Goal: Task Accomplishment & Management: Complete application form

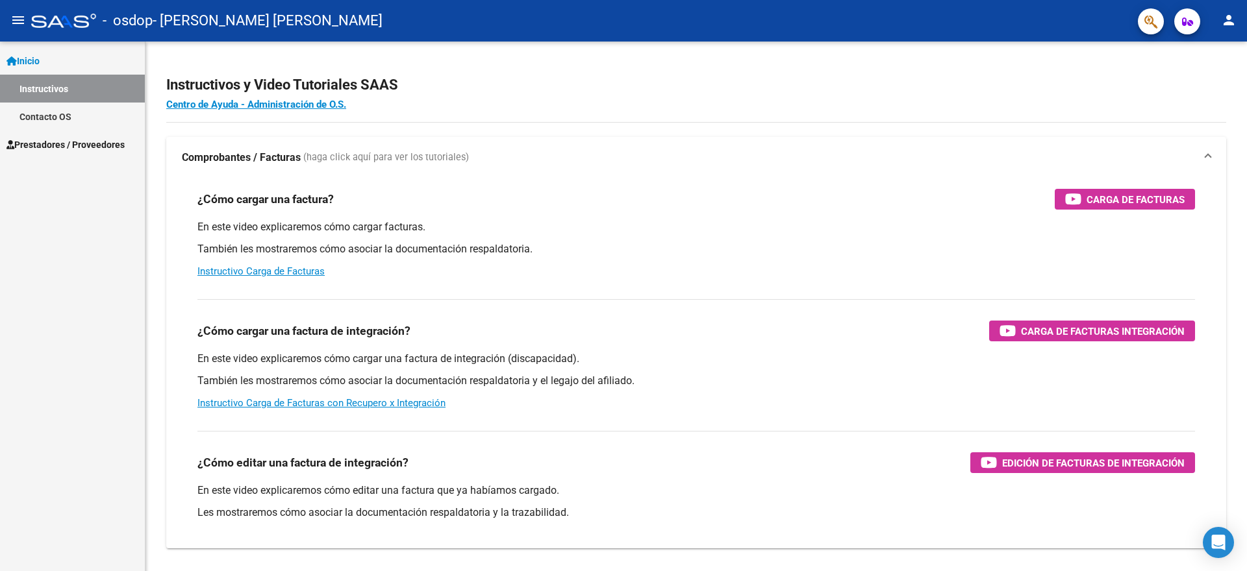
click at [57, 144] on span "Prestadores / Proveedores" at bounding box center [65, 145] width 118 height 14
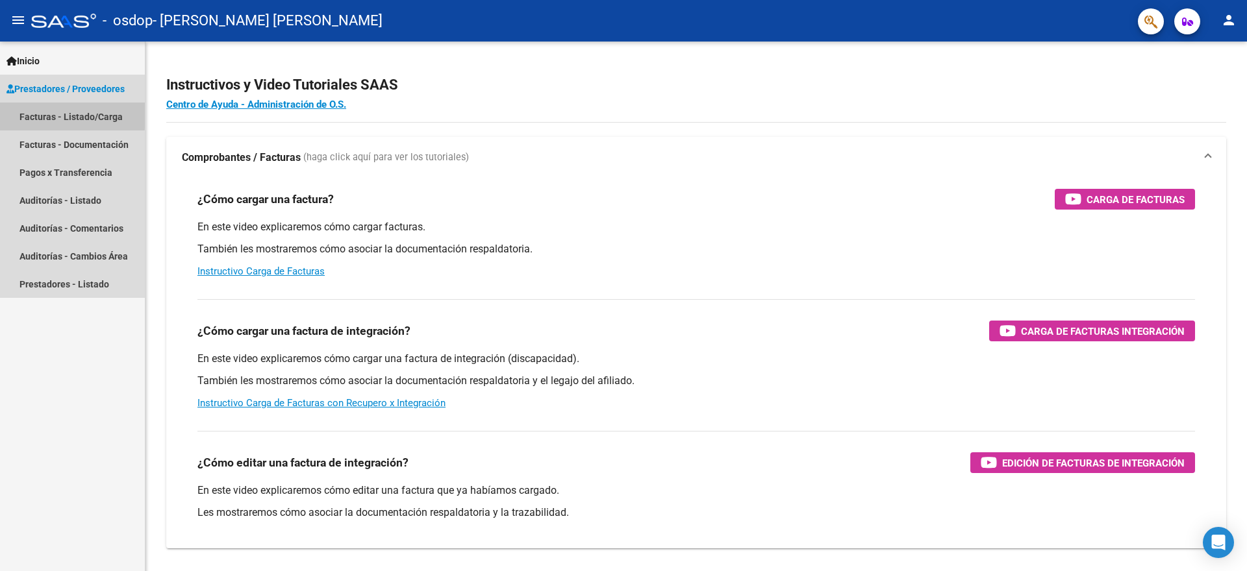
click at [49, 114] on link "Facturas - Listado/Carga" at bounding box center [72, 117] width 145 height 28
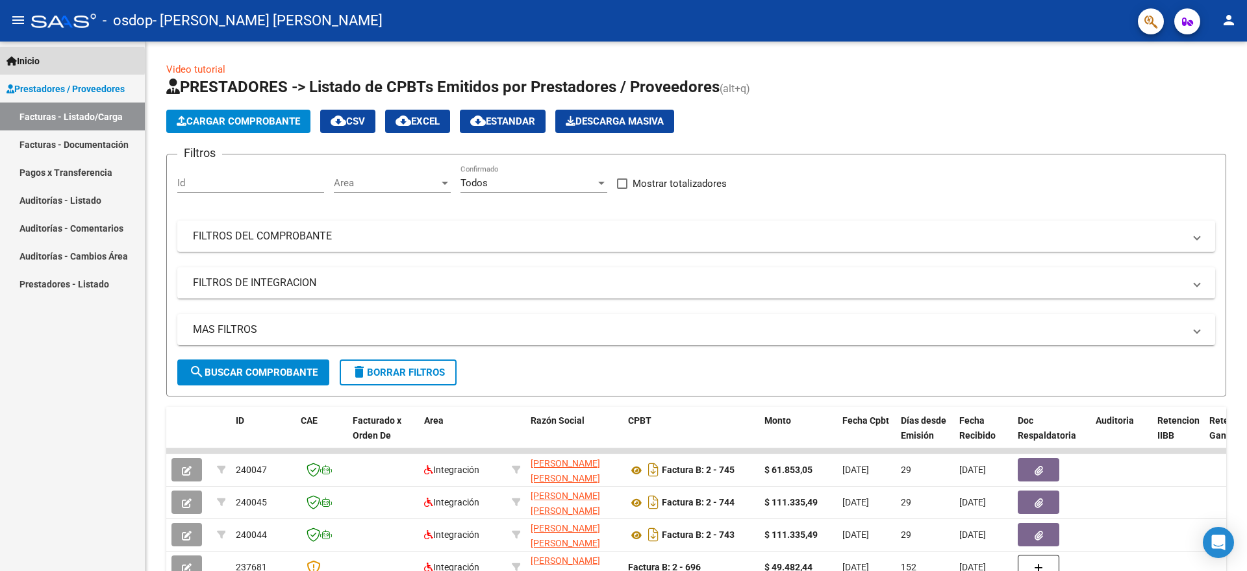
click at [34, 61] on span "Inicio" at bounding box center [22, 61] width 33 height 14
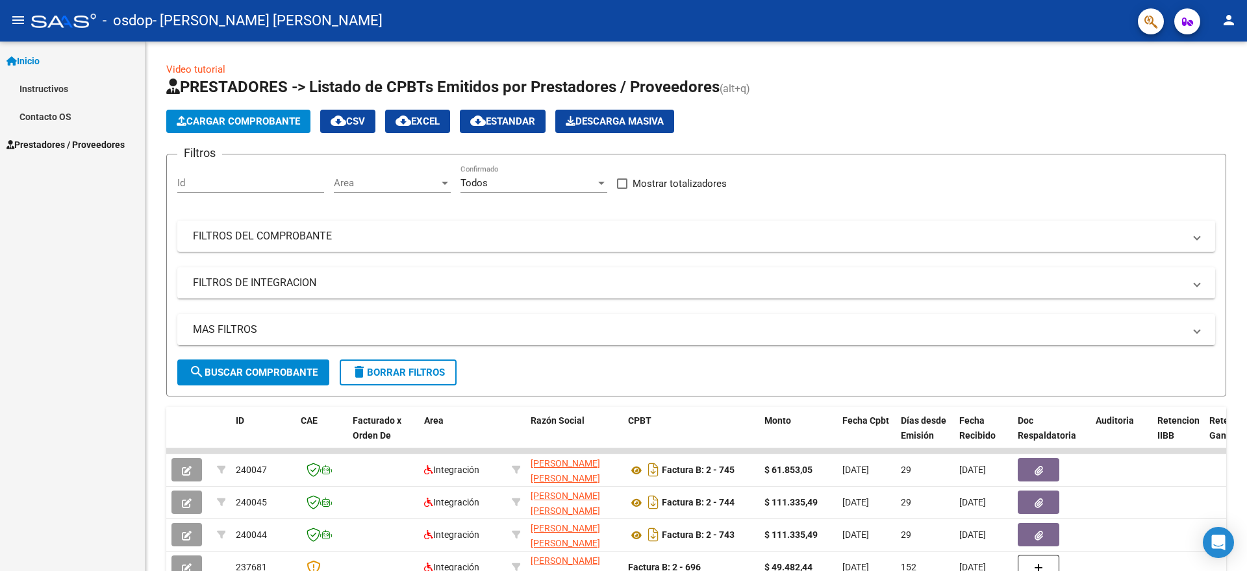
click at [29, 58] on span "Inicio" at bounding box center [22, 61] width 33 height 14
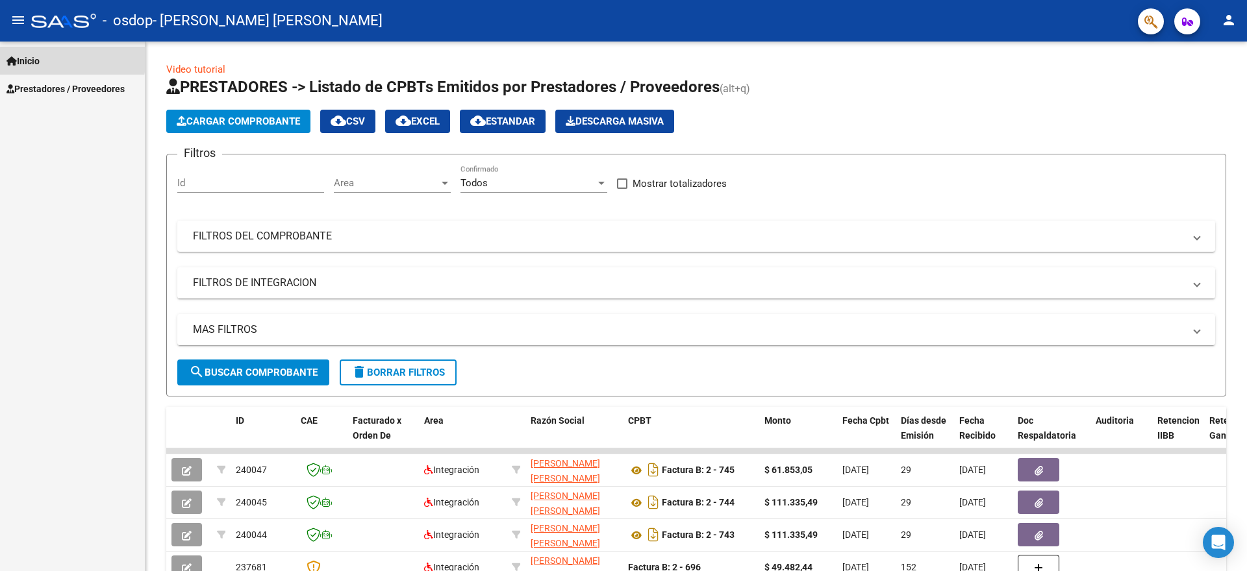
click at [34, 56] on span "Inicio" at bounding box center [22, 61] width 33 height 14
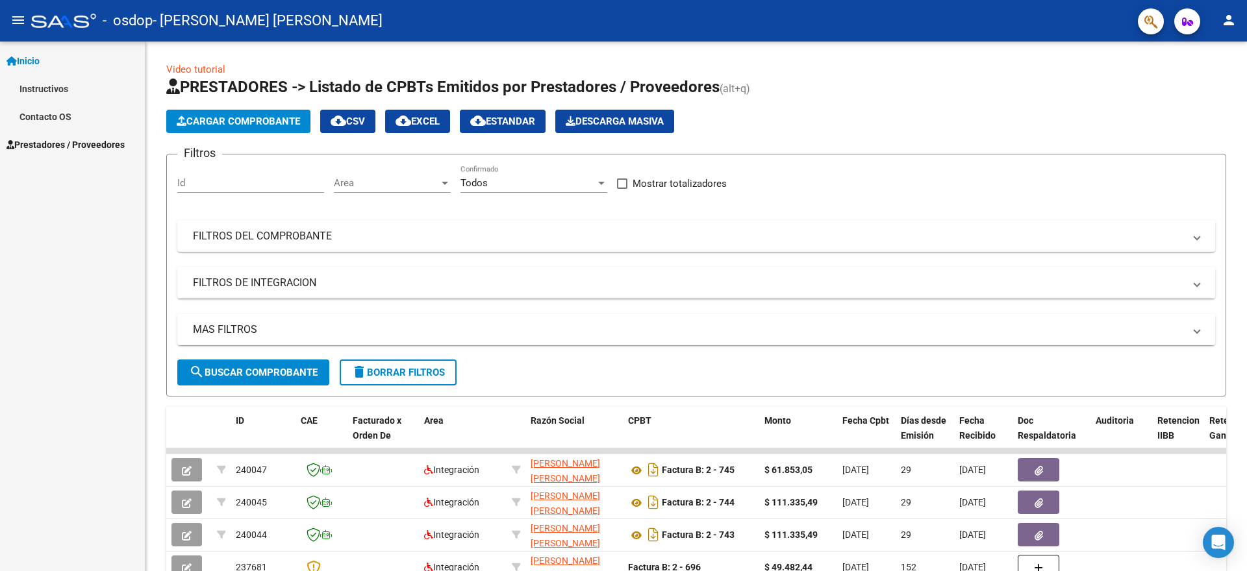
click at [40, 88] on link "Instructivos" at bounding box center [72, 89] width 145 height 28
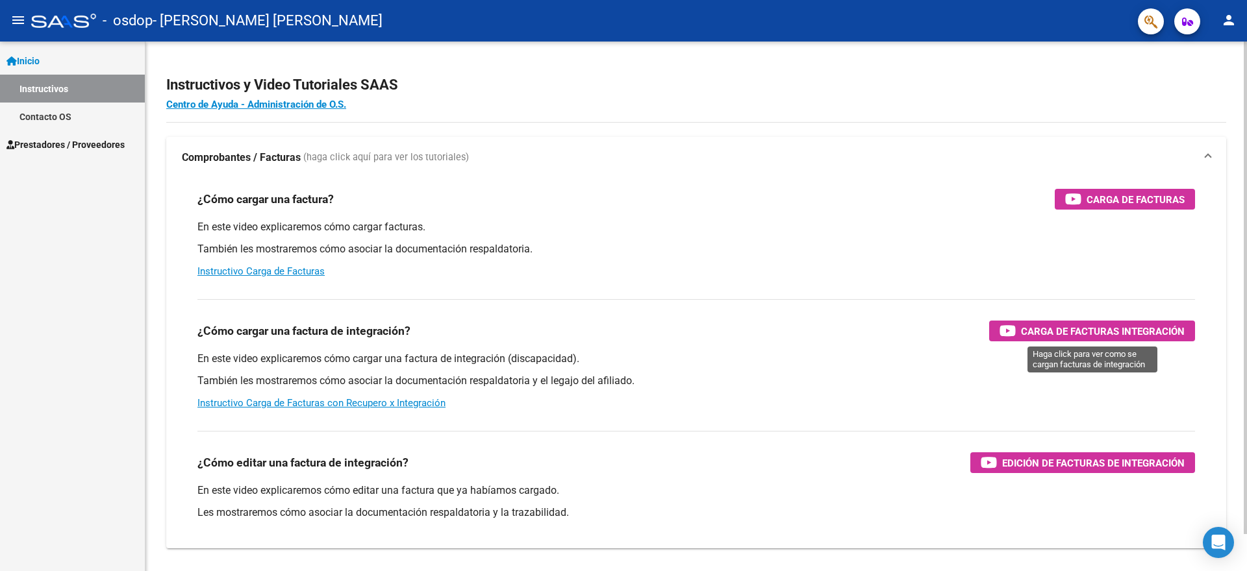
click at [1078, 328] on span "Carga de Facturas Integración" at bounding box center [1103, 331] width 164 height 16
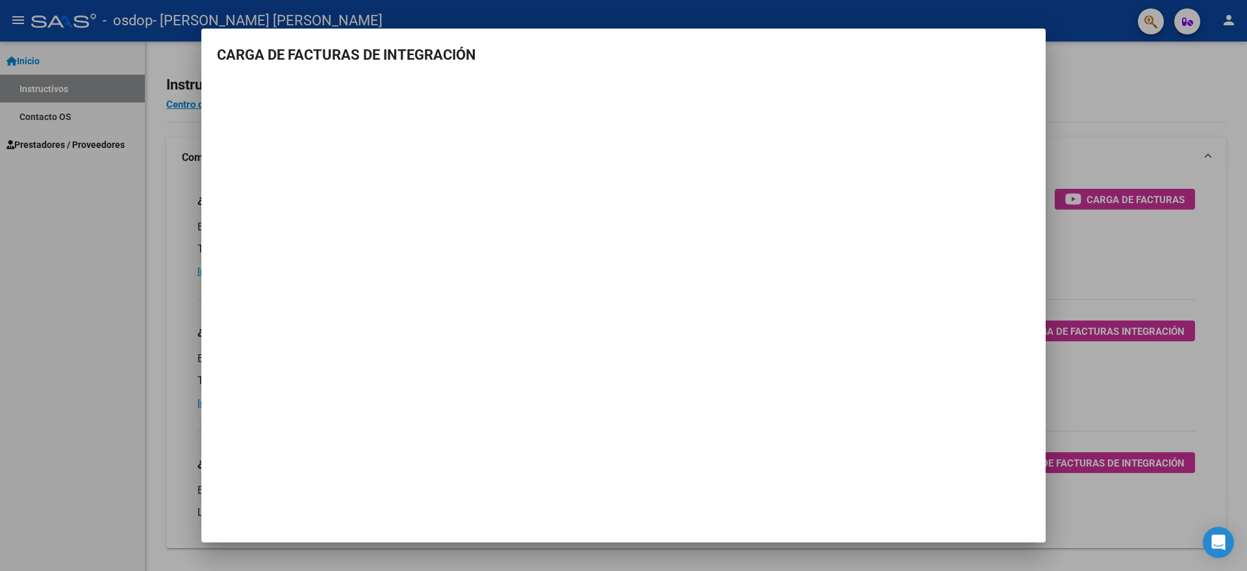
click at [57, 242] on div at bounding box center [623, 285] width 1247 height 571
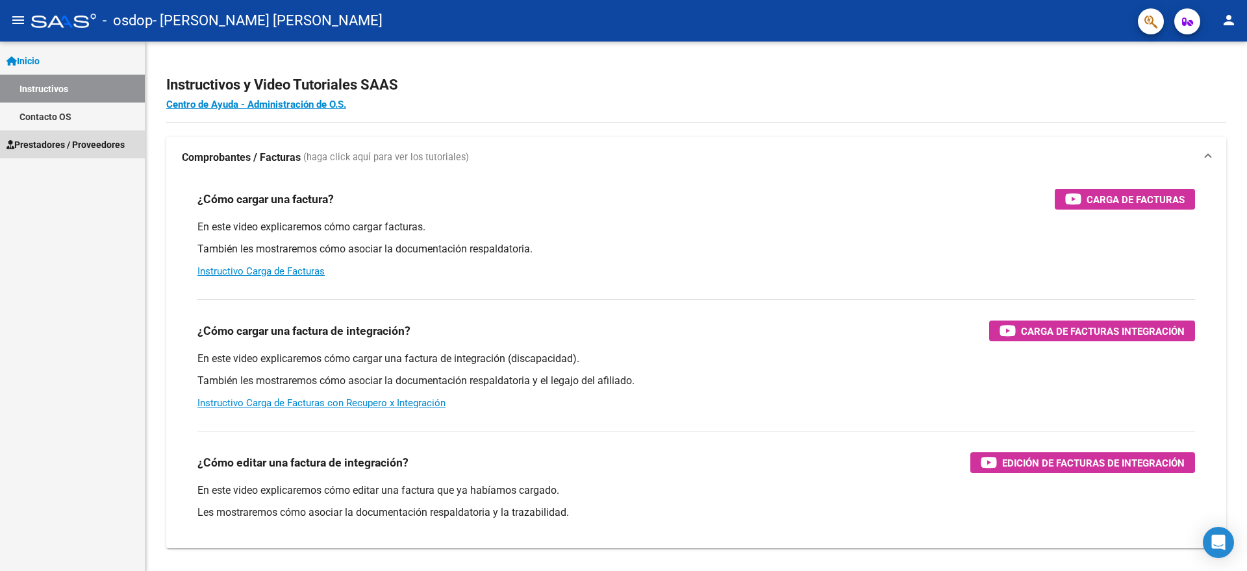
click at [51, 145] on span "Prestadores / Proveedores" at bounding box center [65, 145] width 118 height 14
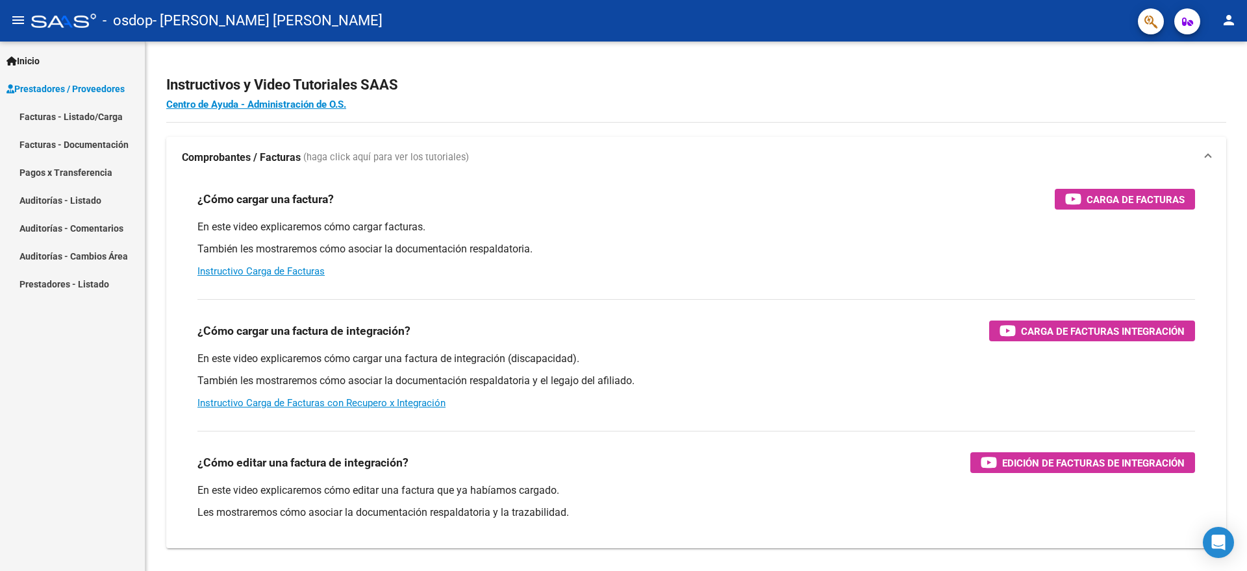
click at [79, 113] on link "Facturas - Listado/Carga" at bounding box center [72, 117] width 145 height 28
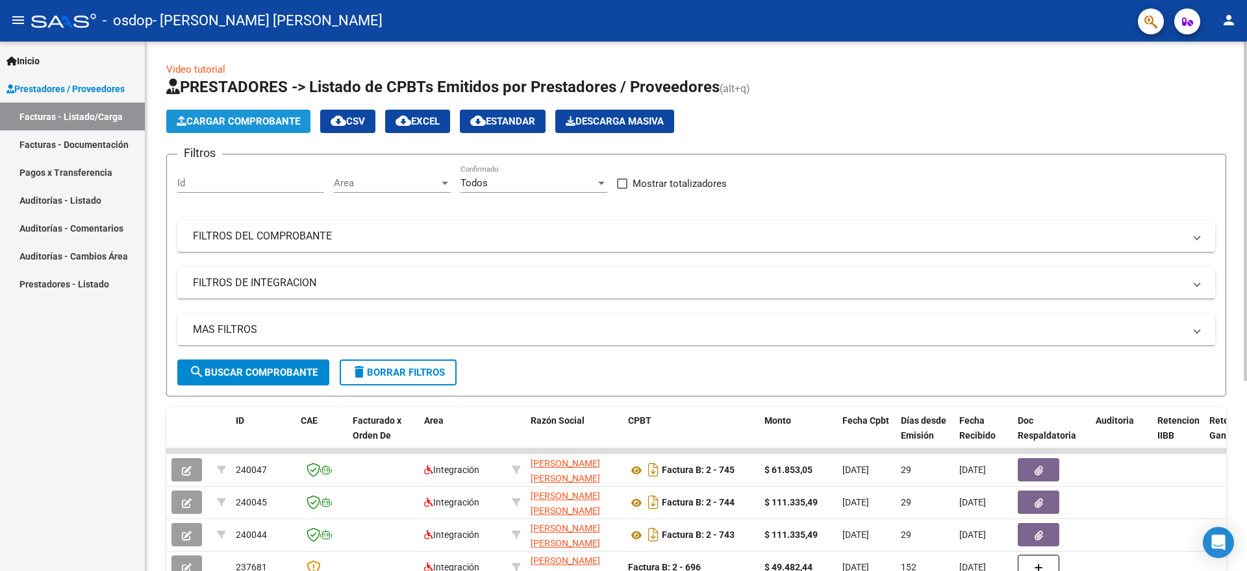
click at [222, 118] on span "Cargar Comprobante" at bounding box center [238, 122] width 123 height 12
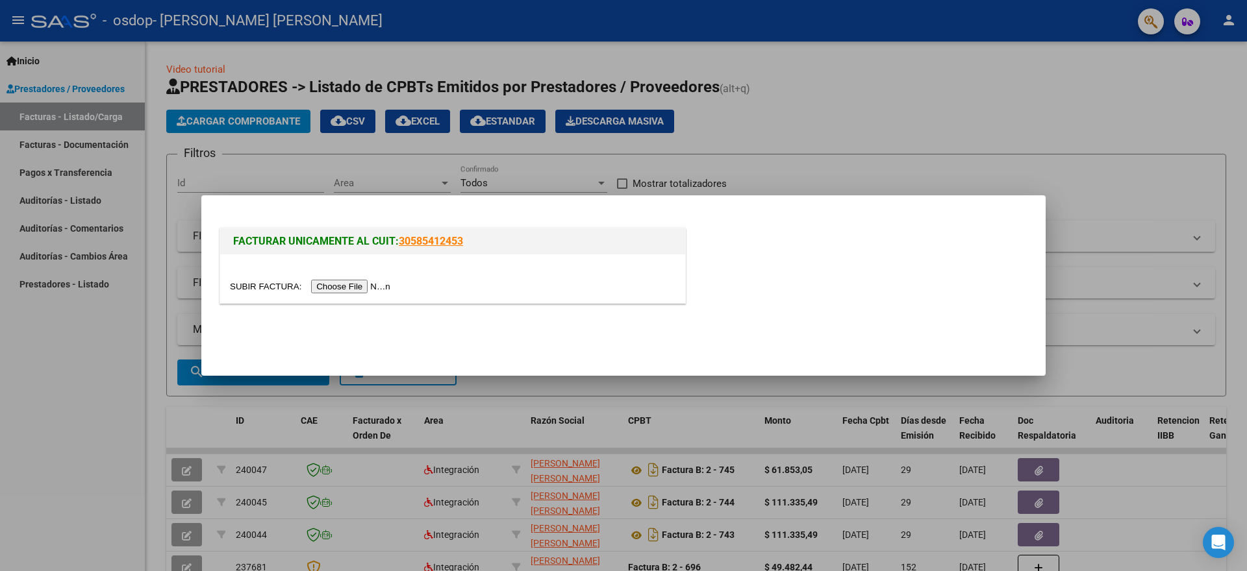
click at [348, 286] on input "file" at bounding box center [312, 287] width 164 height 14
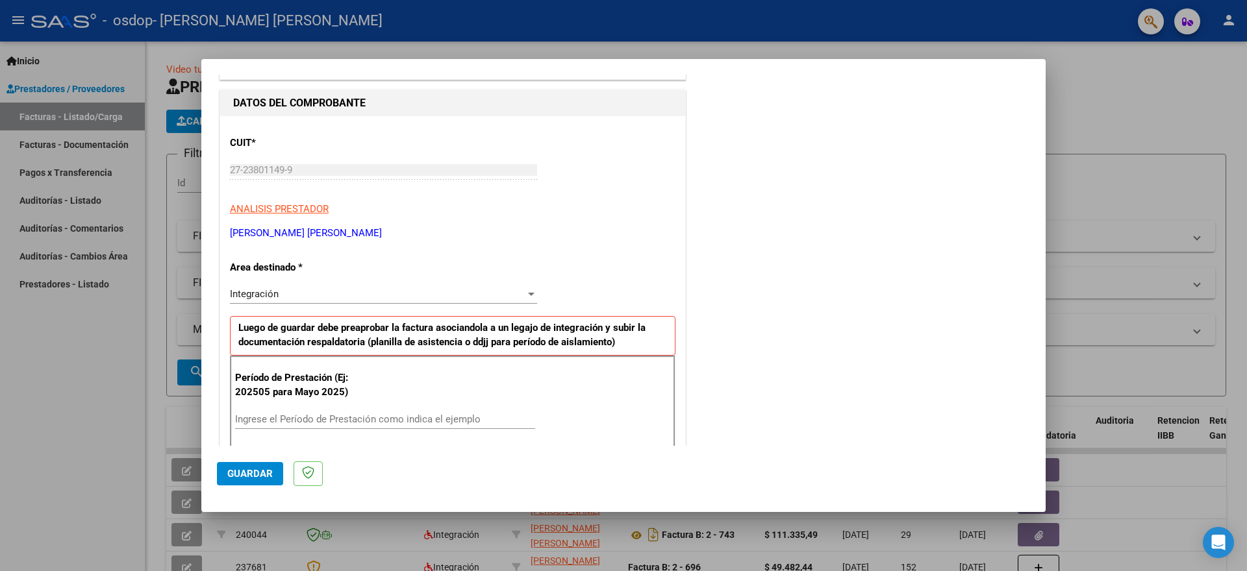
scroll to position [130, 0]
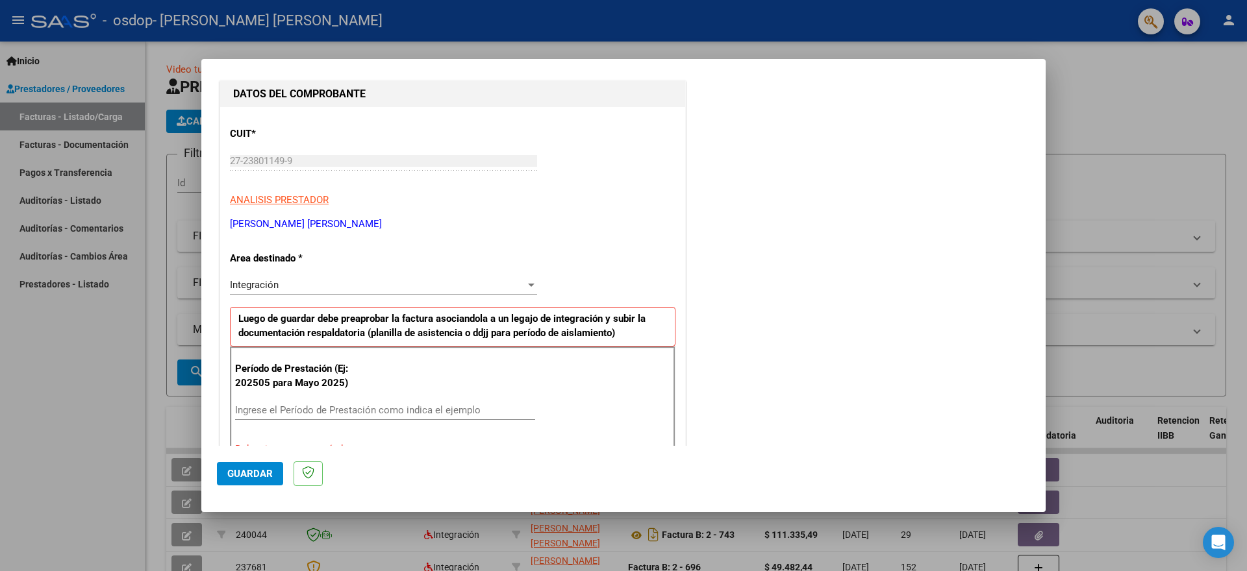
click at [525, 286] on div at bounding box center [531, 285] width 12 height 10
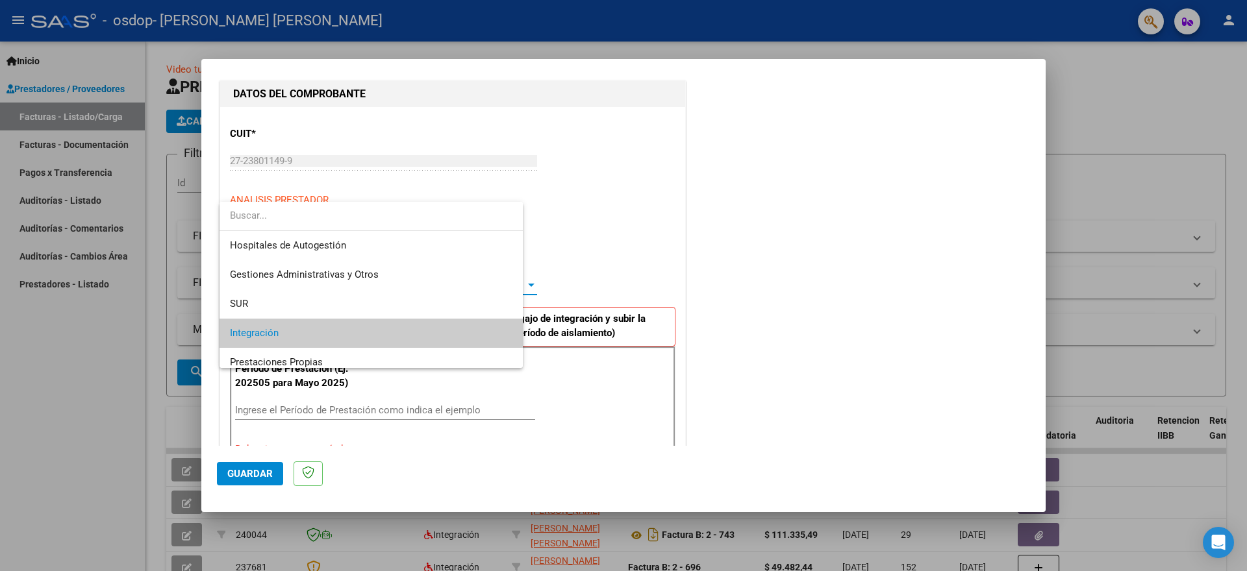
scroll to position [48, 0]
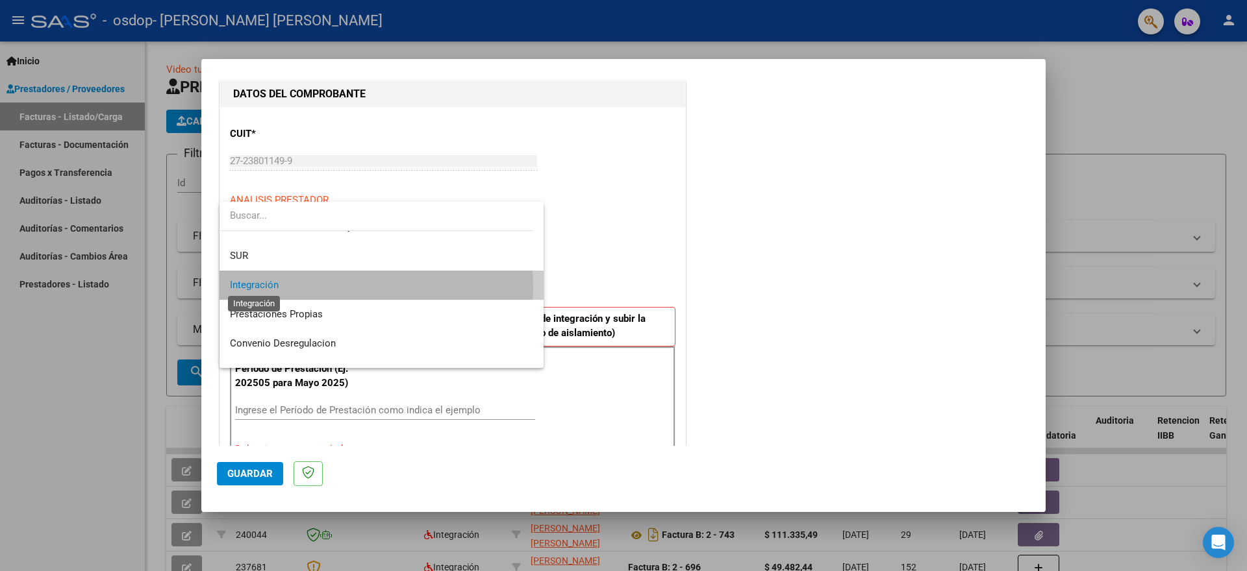
drag, startPoint x: 263, startPoint y: 289, endPoint x: 271, endPoint y: 293, distance: 9.3
click at [264, 289] on span "Integración" at bounding box center [254, 285] width 49 height 12
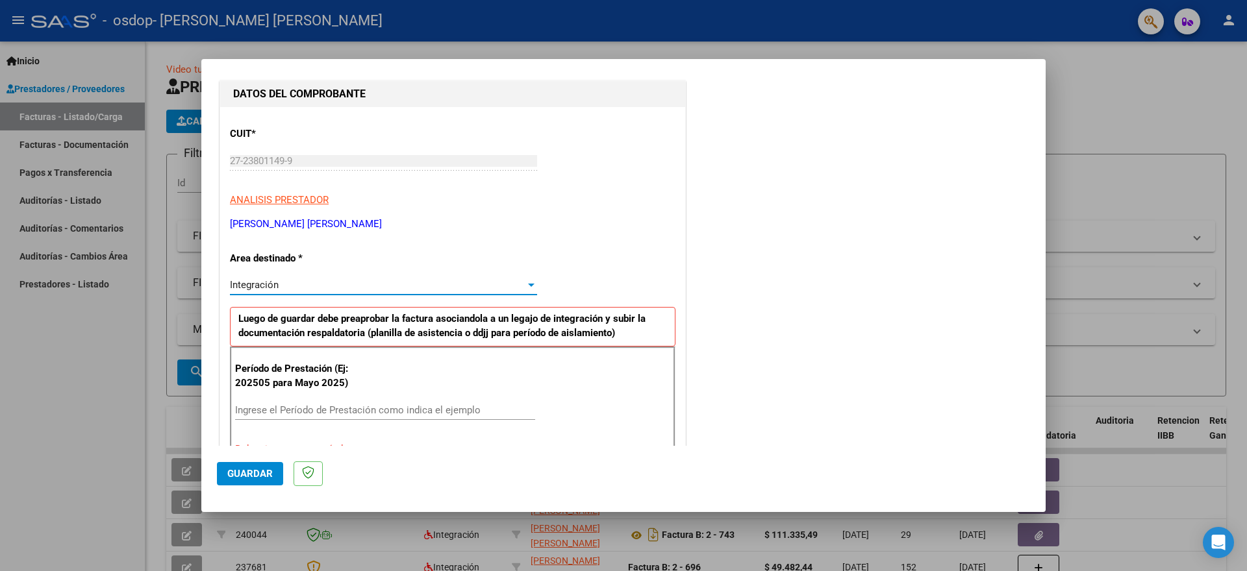
click at [345, 412] on input "Ingrese el Período de Prestación como indica el ejemplo" at bounding box center [385, 411] width 300 height 12
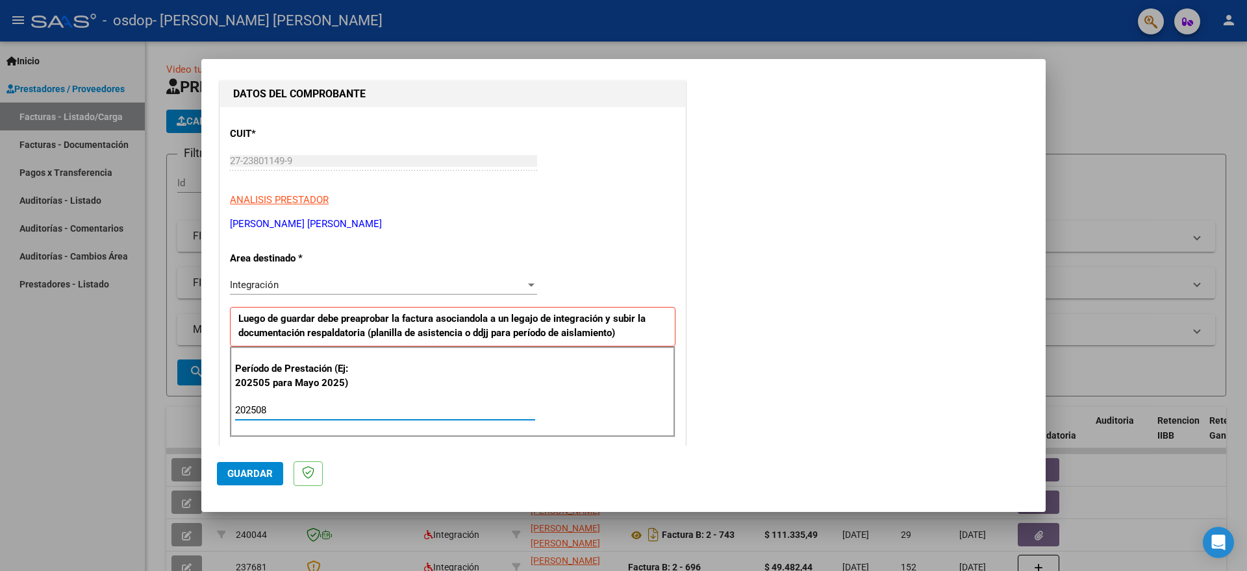
scroll to position [455, 0]
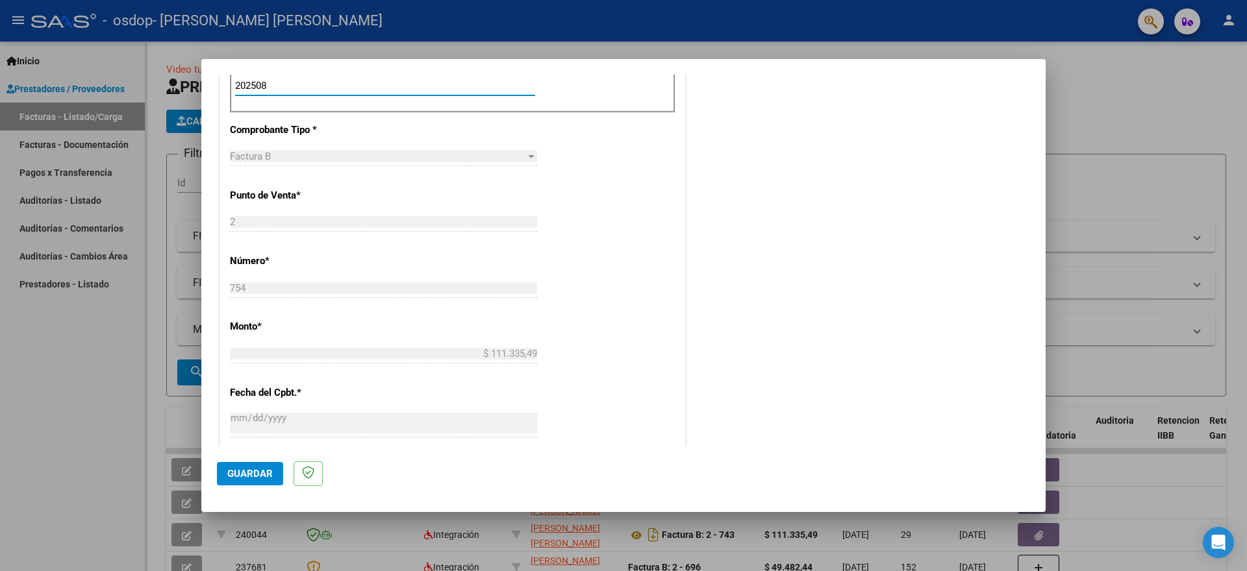
type input "202508"
drag, startPoint x: 256, startPoint y: 473, endPoint x: 284, endPoint y: 470, distance: 27.4
click at [258, 473] on span "Guardar" at bounding box center [249, 474] width 45 height 12
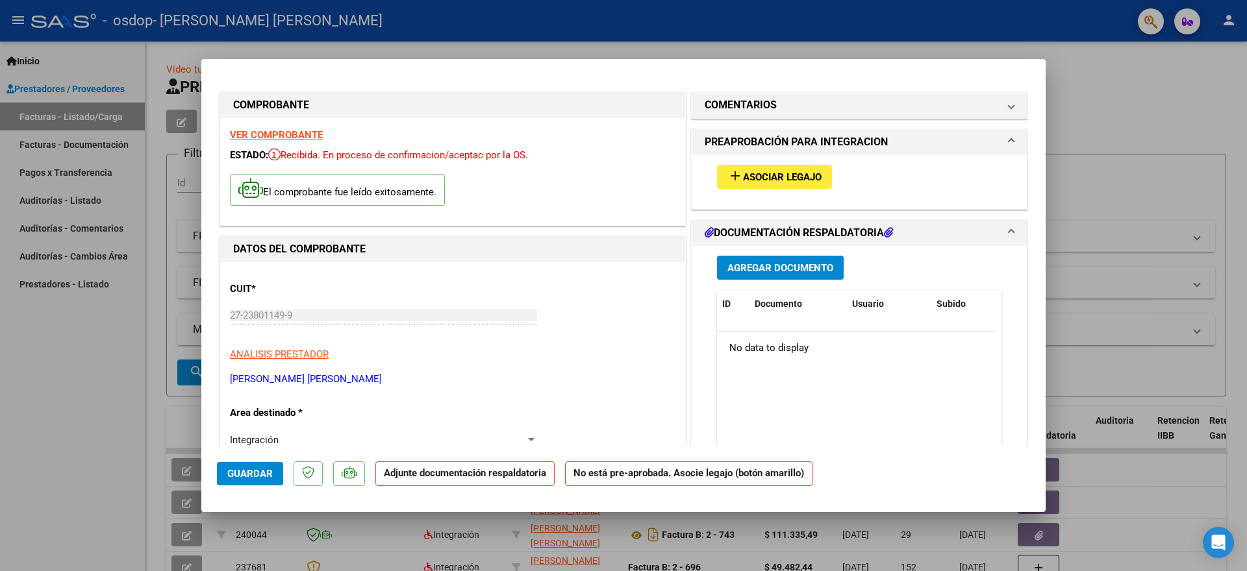
click at [751, 173] on span "Asociar Legajo" at bounding box center [782, 177] width 79 height 12
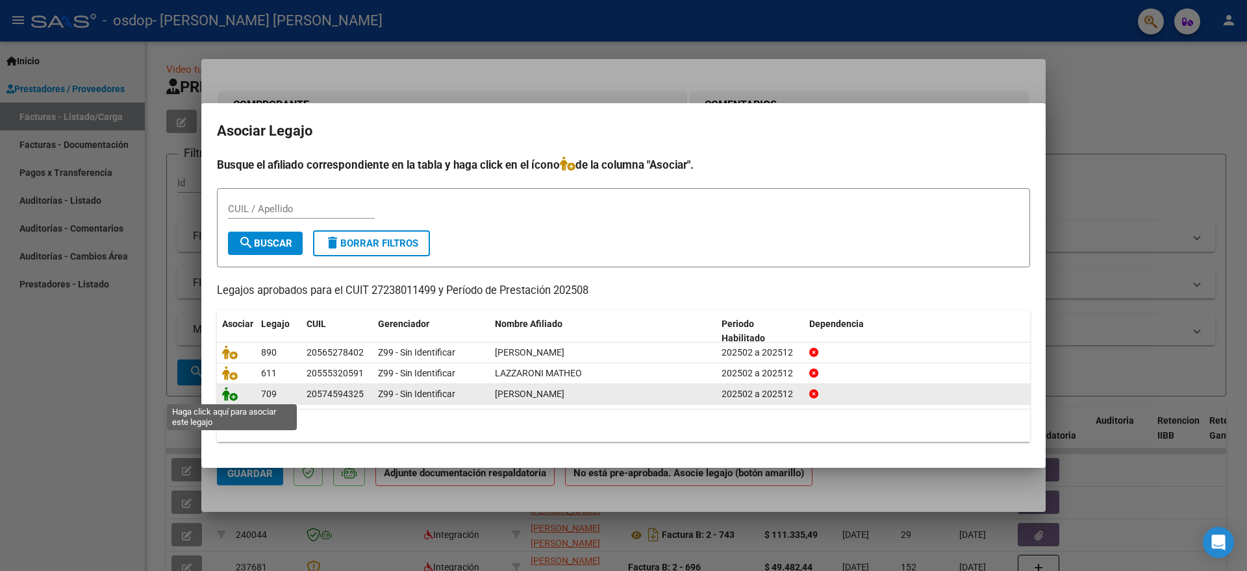
click at [229, 390] on icon at bounding box center [230, 394] width 16 height 14
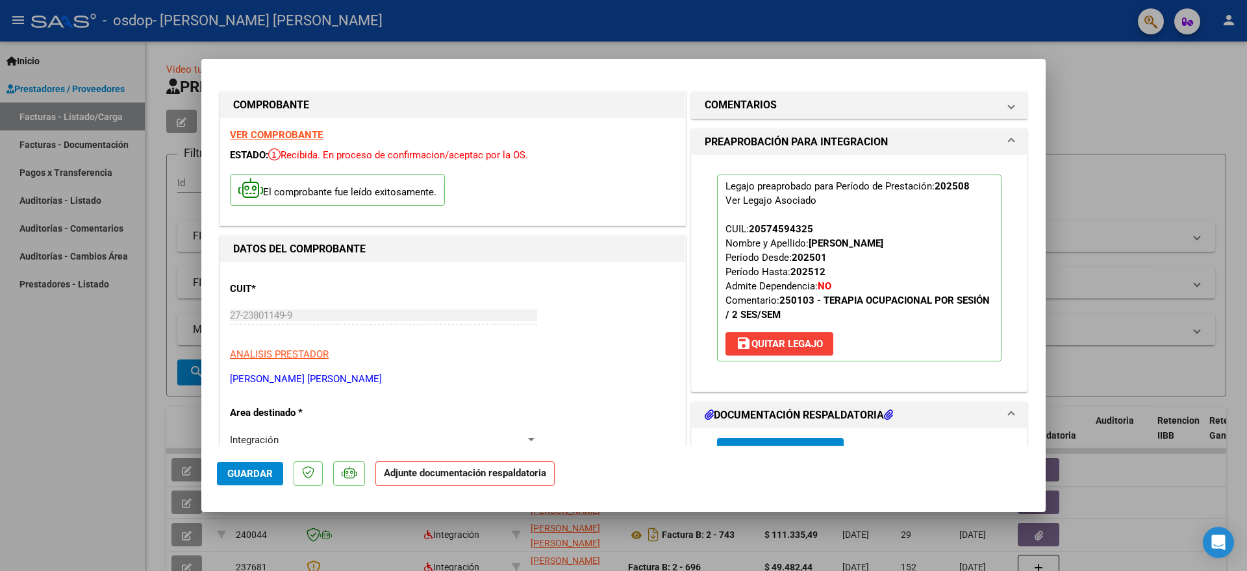
click at [769, 412] on h1 "DOCUMENTACIÓN RESPALDATORIA" at bounding box center [798, 416] width 188 height 16
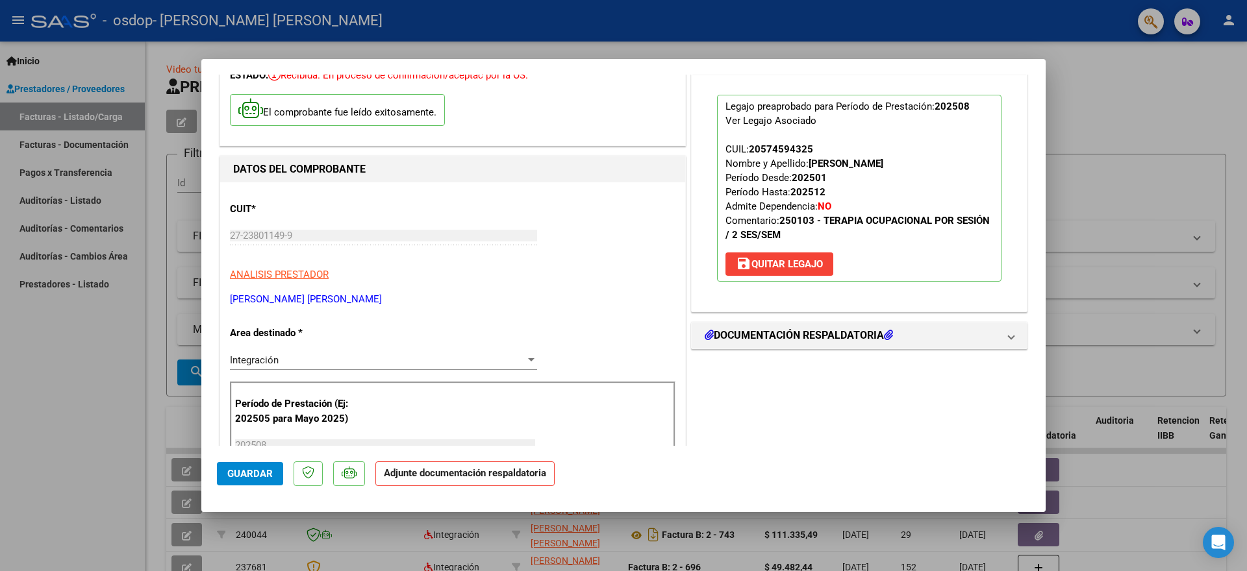
scroll to position [195, 0]
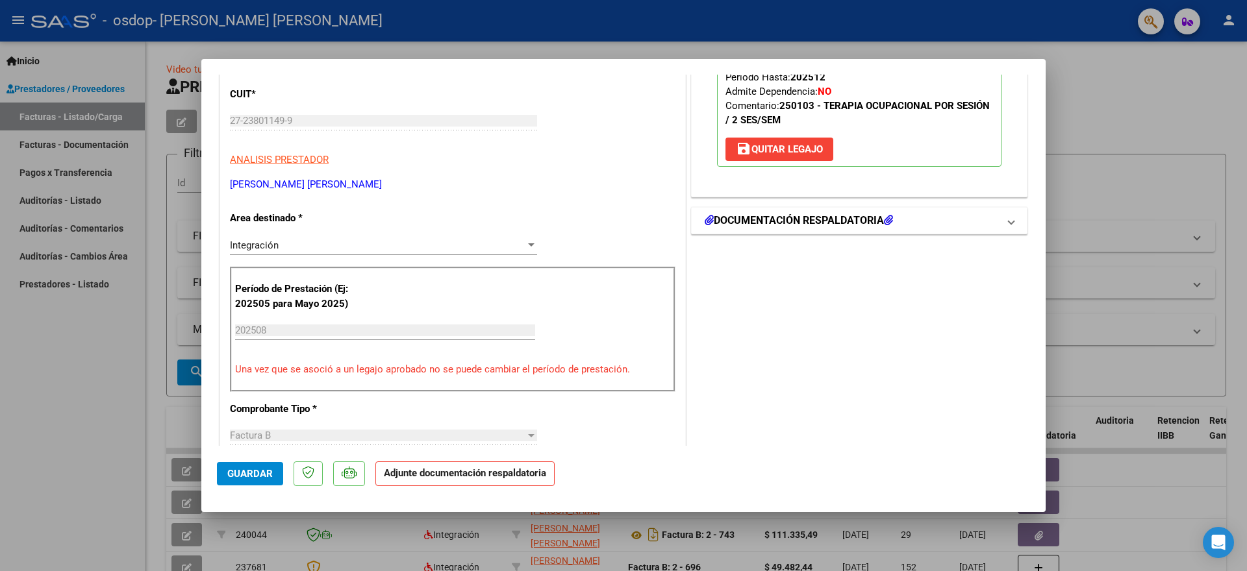
click at [1008, 218] on span at bounding box center [1010, 221] width 5 height 16
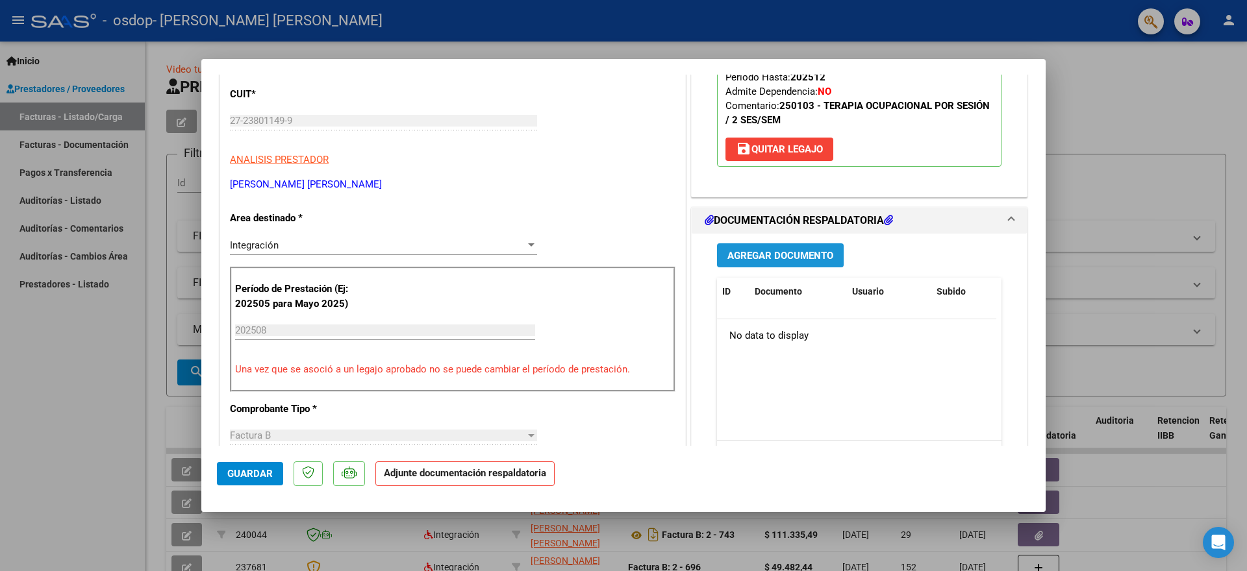
click at [770, 251] on span "Agregar Documento" at bounding box center [780, 256] width 106 height 12
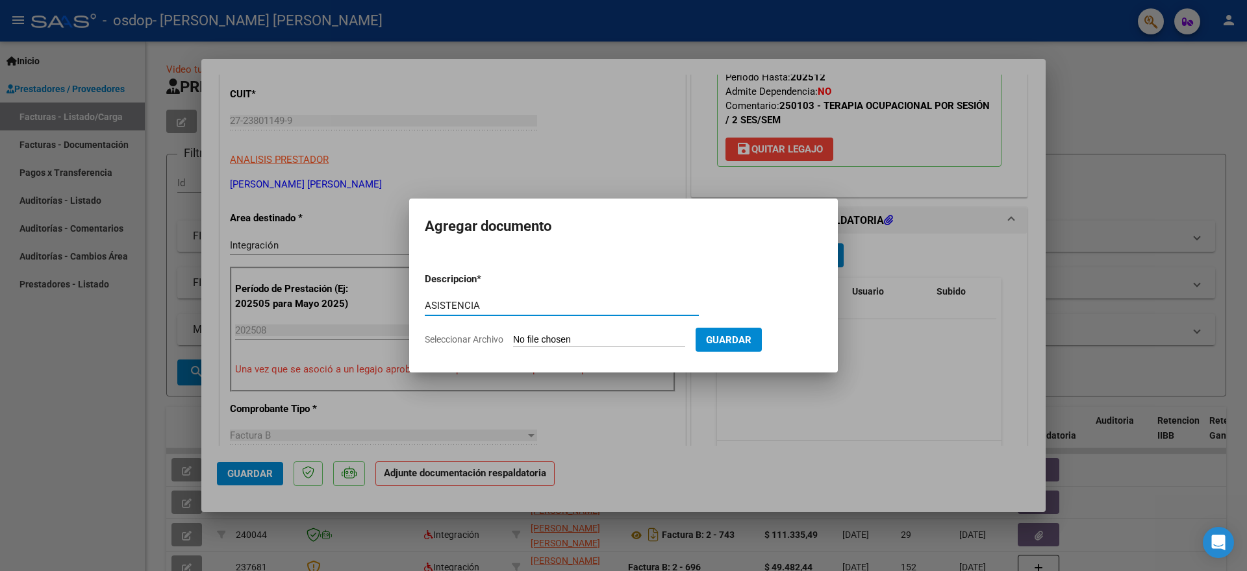
type input "ASISTENCIA"
click at [579, 337] on input "Seleccionar Archivo" at bounding box center [599, 340] width 172 height 12
type input "C:\fakepath\ASISTENCIA AGOSTO20250905_22184649.pdf"
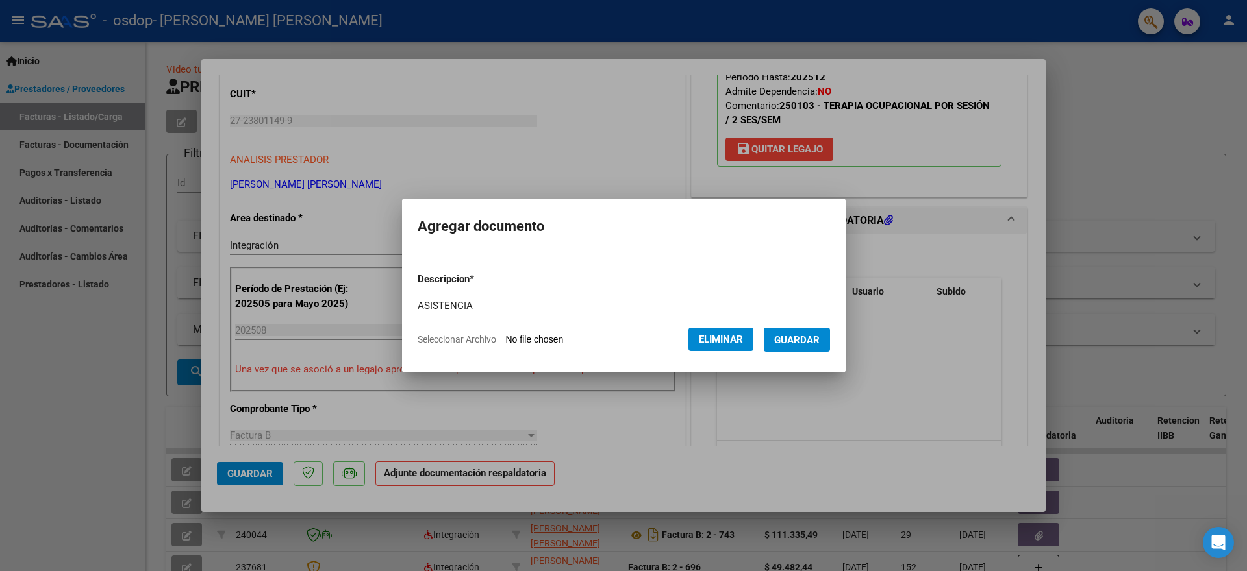
click at [801, 338] on span "Guardar" at bounding box center [796, 340] width 45 height 12
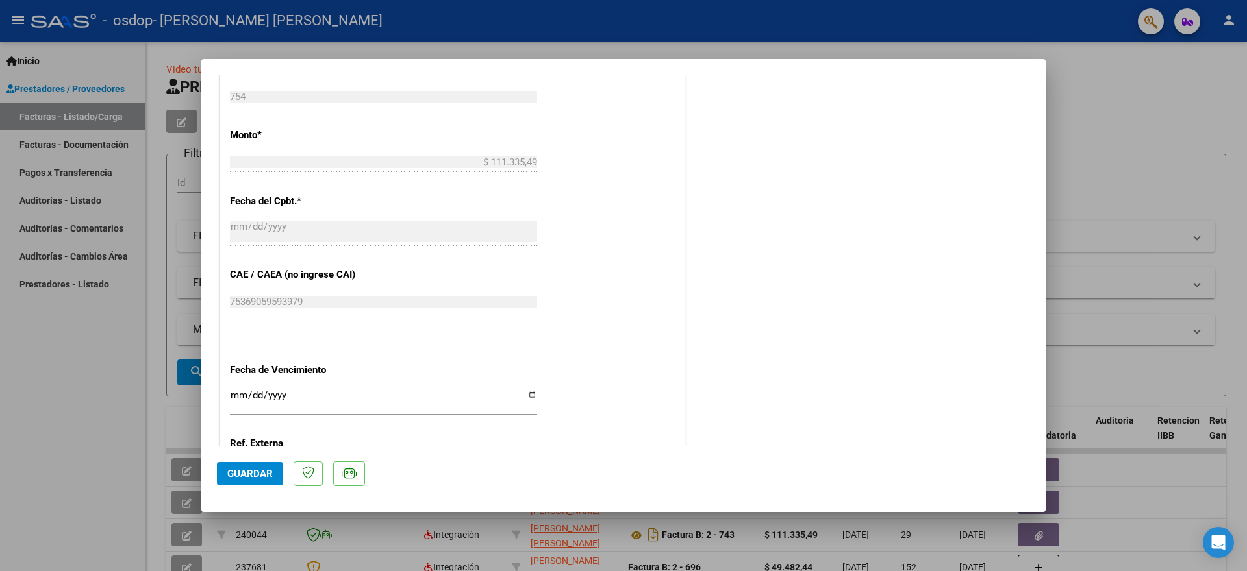
scroll to position [775, 0]
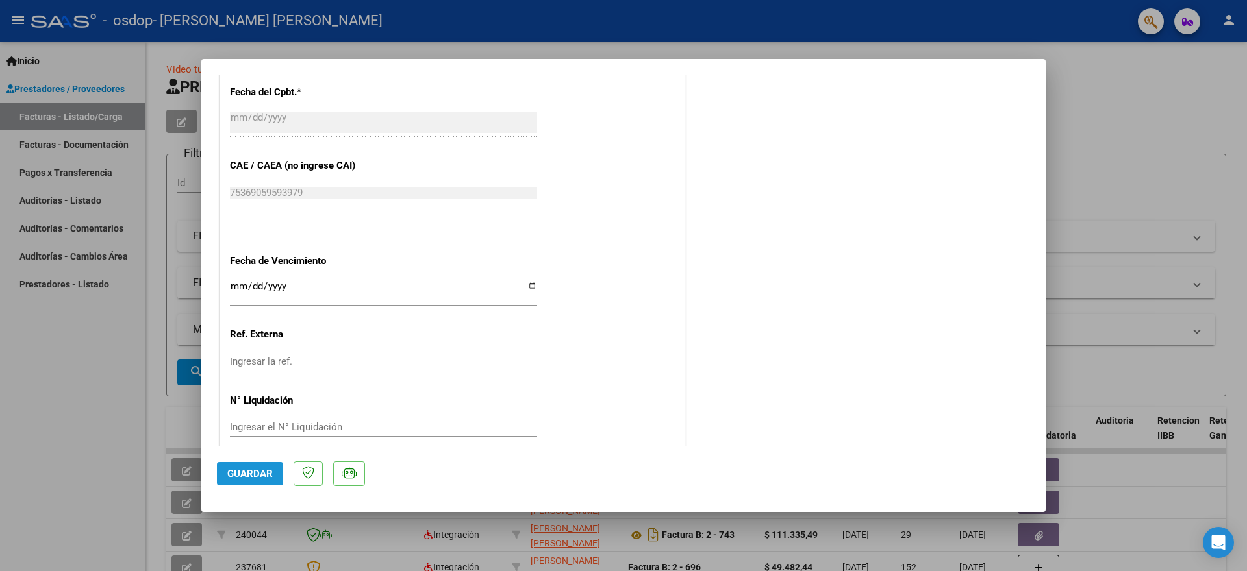
click at [240, 473] on span "Guardar" at bounding box center [249, 474] width 45 height 12
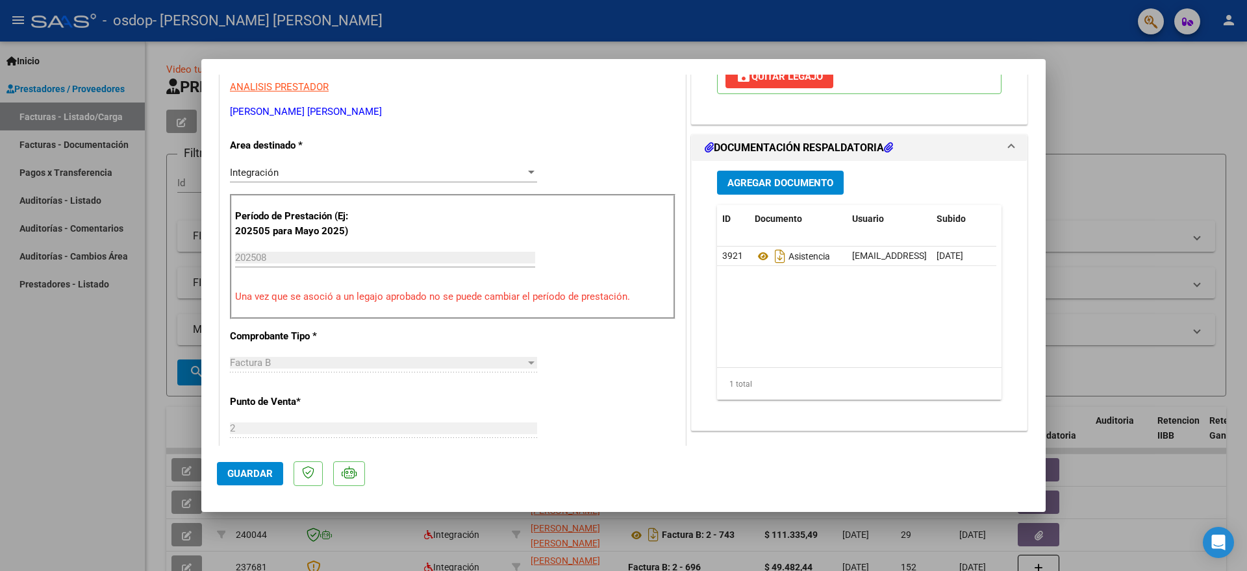
scroll to position [260, 0]
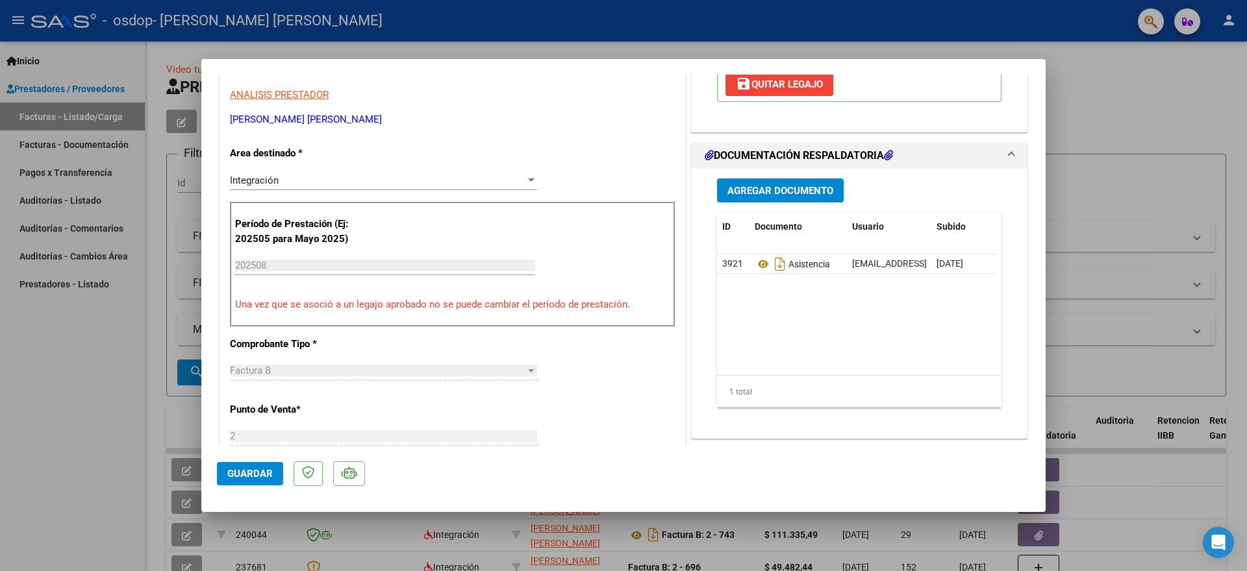
click at [1149, 119] on div at bounding box center [623, 285] width 1247 height 571
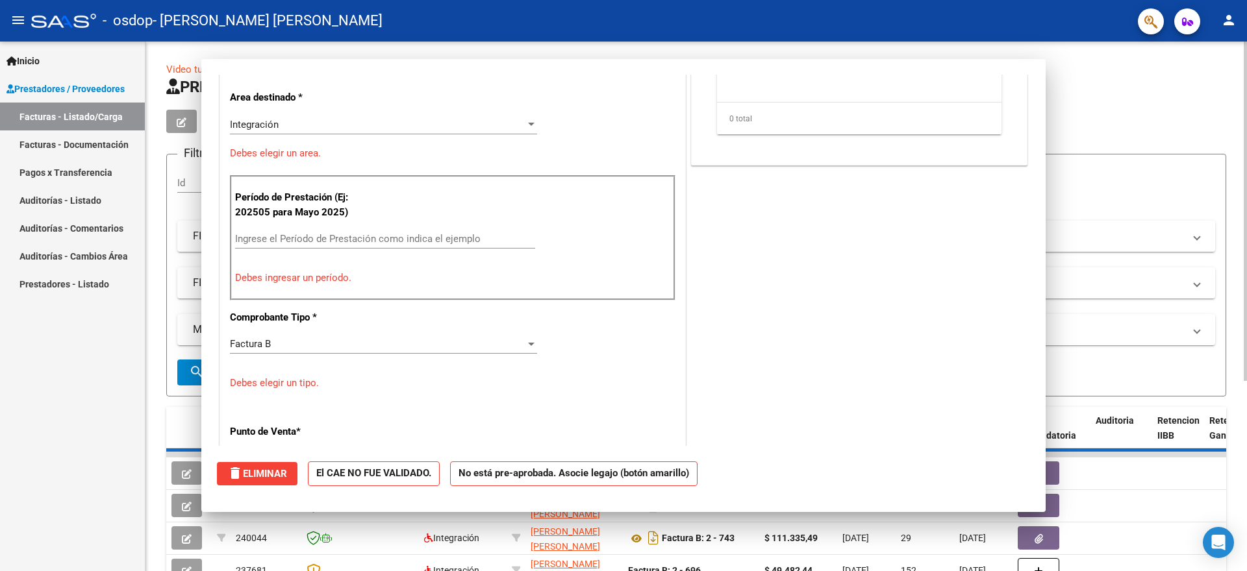
scroll to position [0, 0]
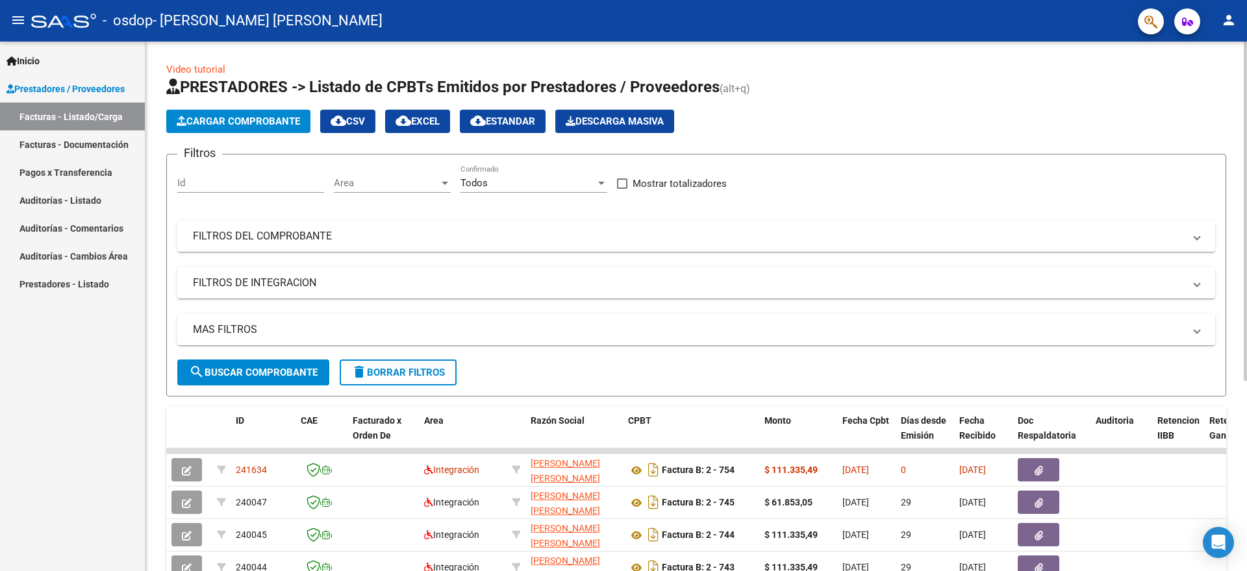
click at [243, 120] on span "Cargar Comprobante" at bounding box center [238, 122] width 123 height 12
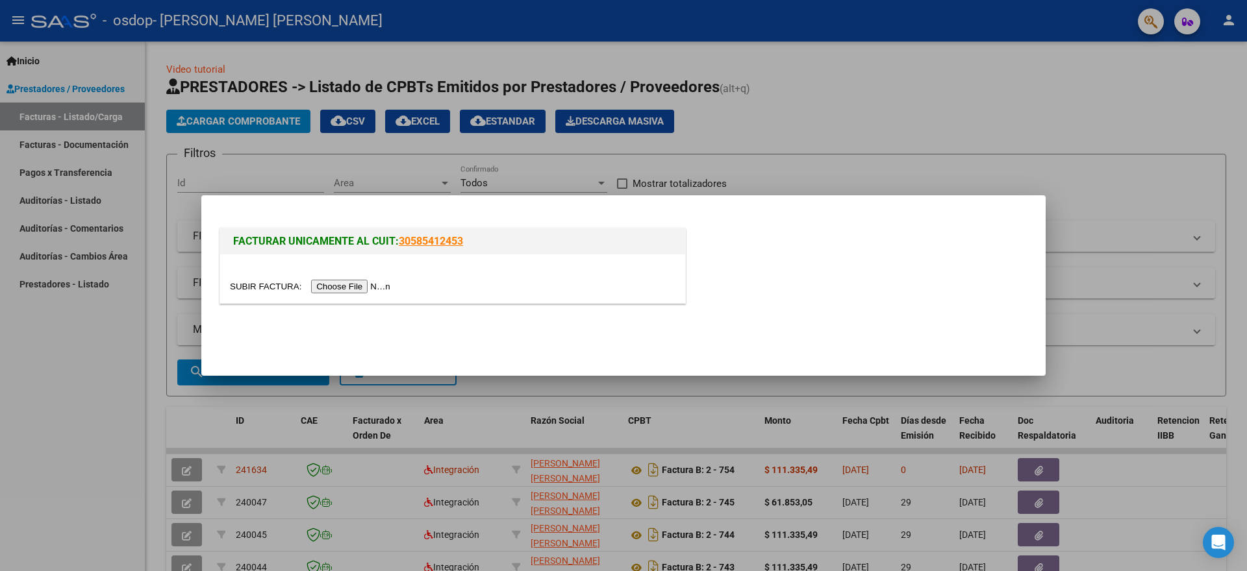
click at [337, 288] on input "file" at bounding box center [312, 287] width 164 height 14
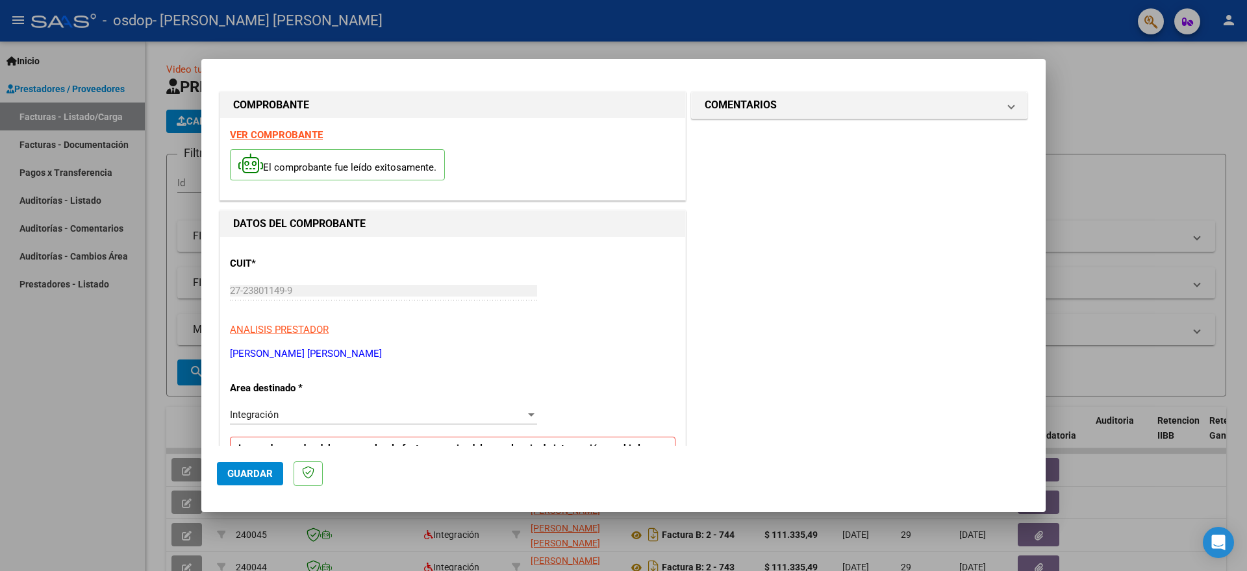
scroll to position [130, 0]
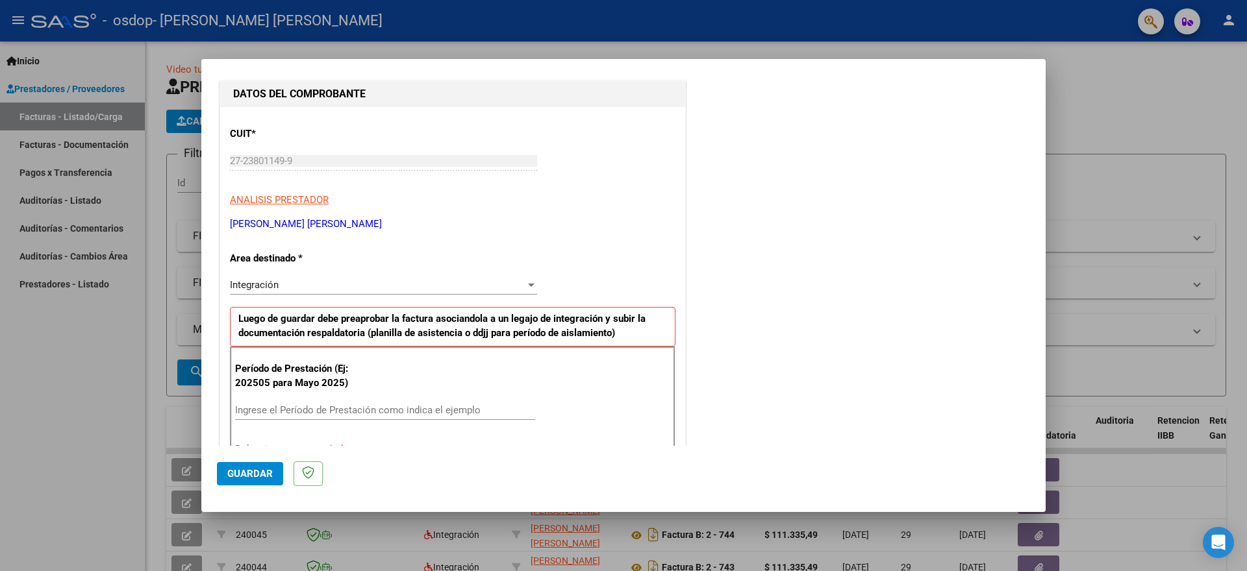
click at [275, 408] on input "Ingrese el Período de Prestación como indica el ejemplo" at bounding box center [385, 411] width 300 height 12
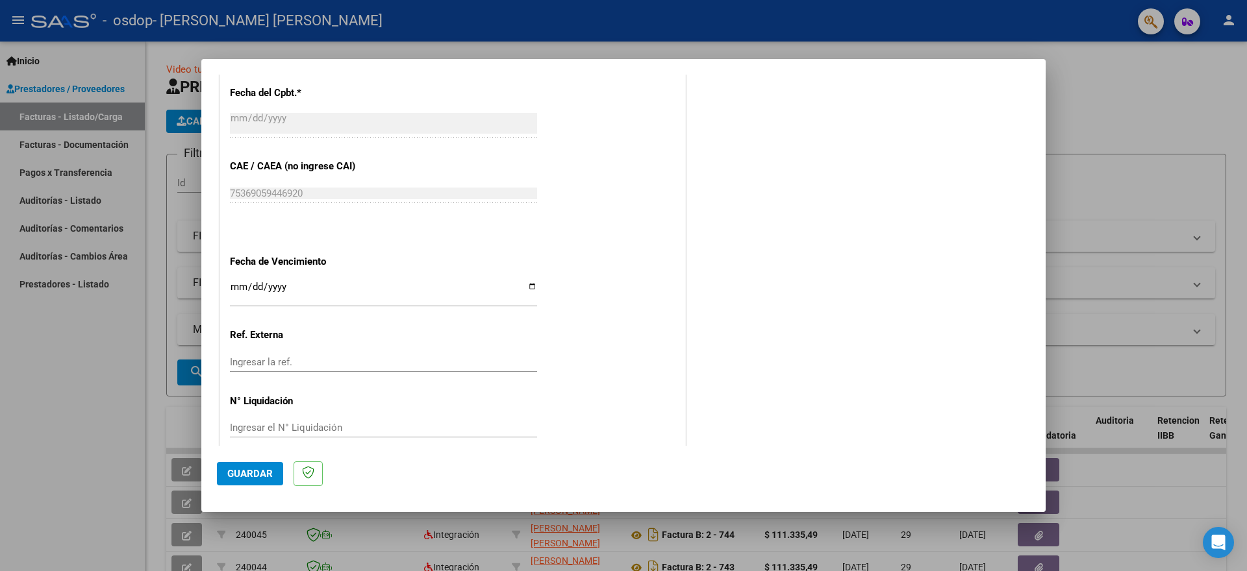
scroll to position [755, 0]
type input "202508"
click at [243, 474] on span "Guardar" at bounding box center [249, 474] width 45 height 12
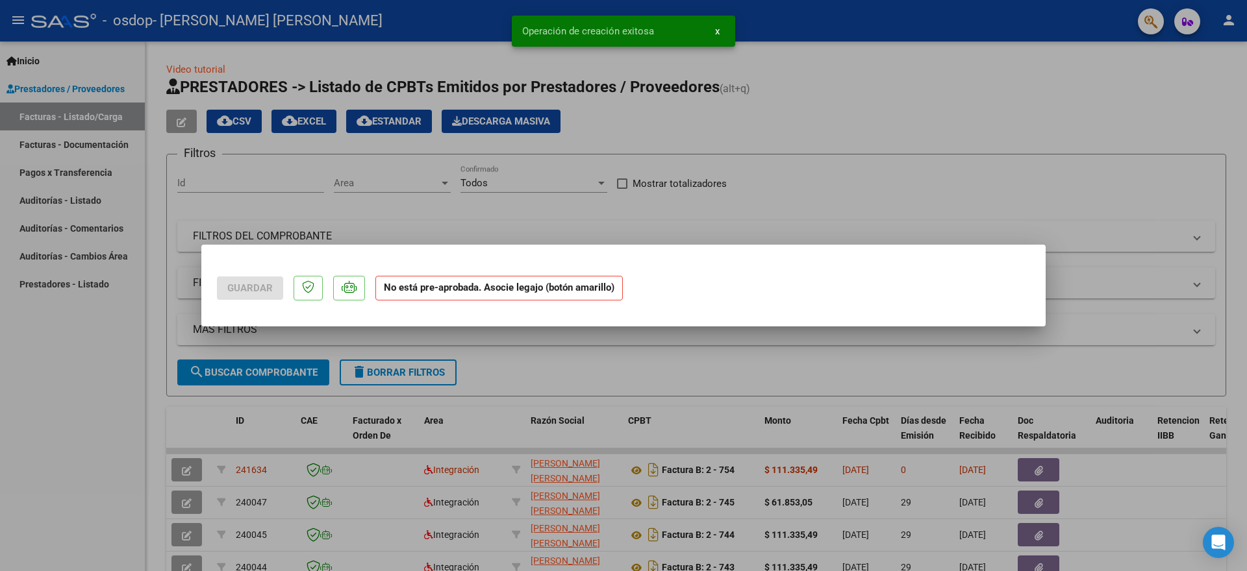
scroll to position [0, 0]
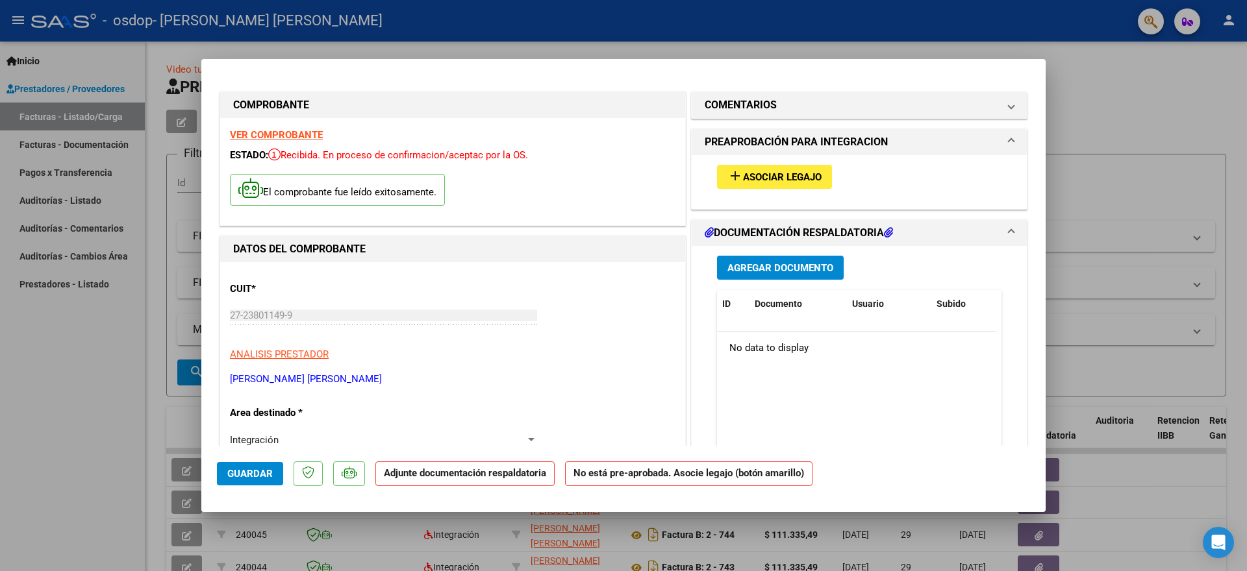
click at [766, 175] on span "Asociar Legajo" at bounding box center [782, 177] width 79 height 12
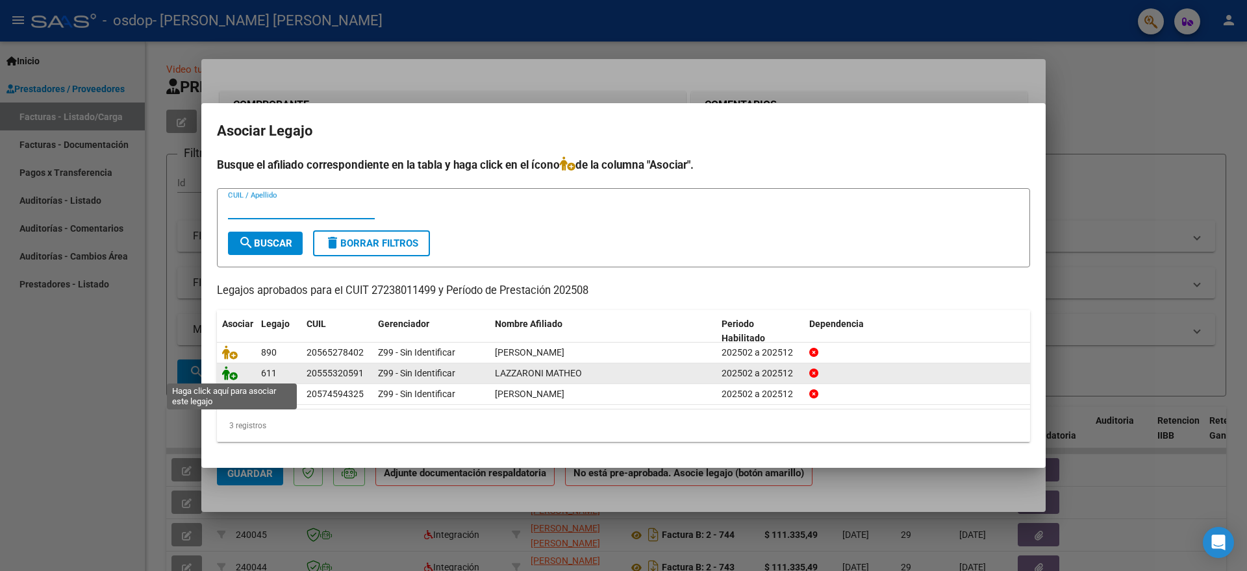
click at [227, 372] on icon at bounding box center [230, 373] width 16 height 14
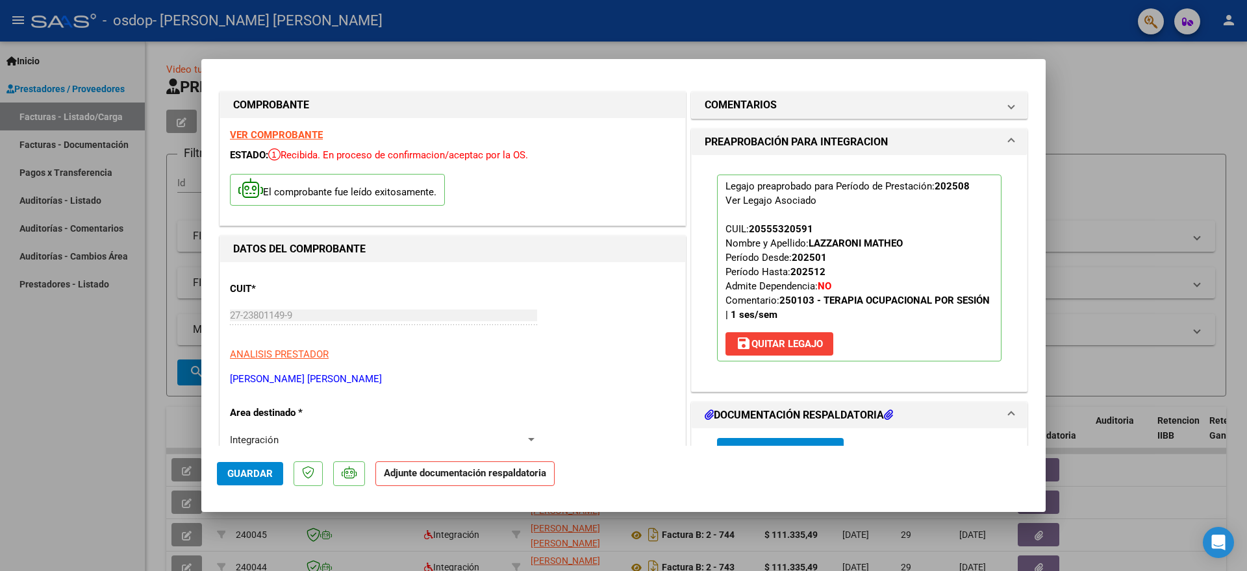
click at [779, 414] on h1 "DOCUMENTACIÓN RESPALDATORIA" at bounding box center [798, 416] width 188 height 16
click at [765, 410] on h1 "DOCUMENTACIÓN RESPALDATORIA" at bounding box center [798, 416] width 188 height 16
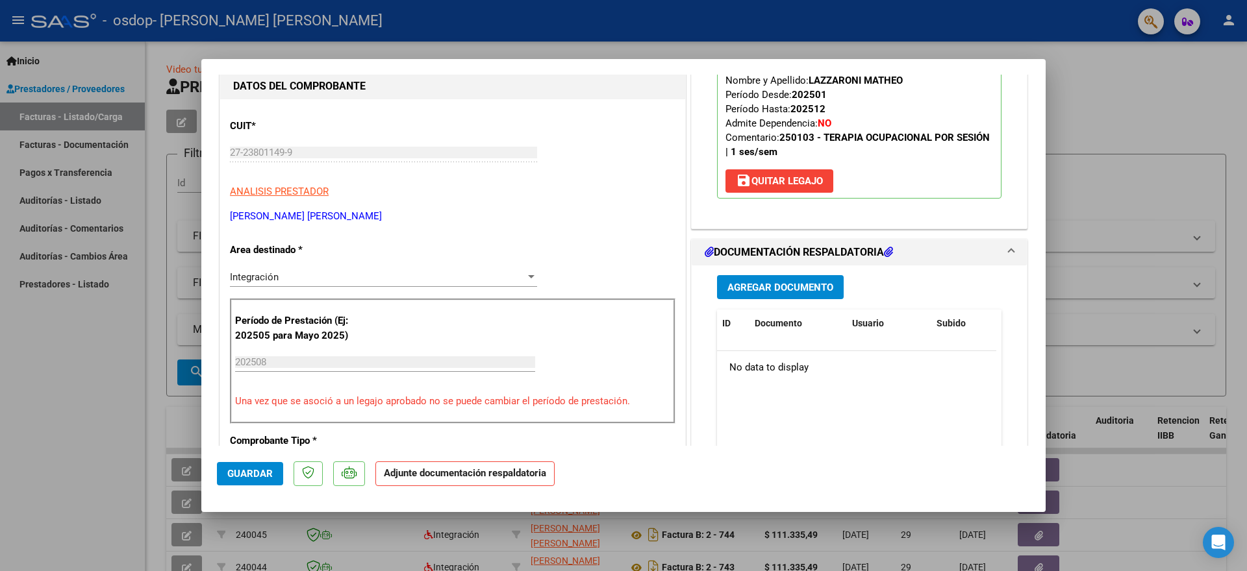
scroll to position [182, 0]
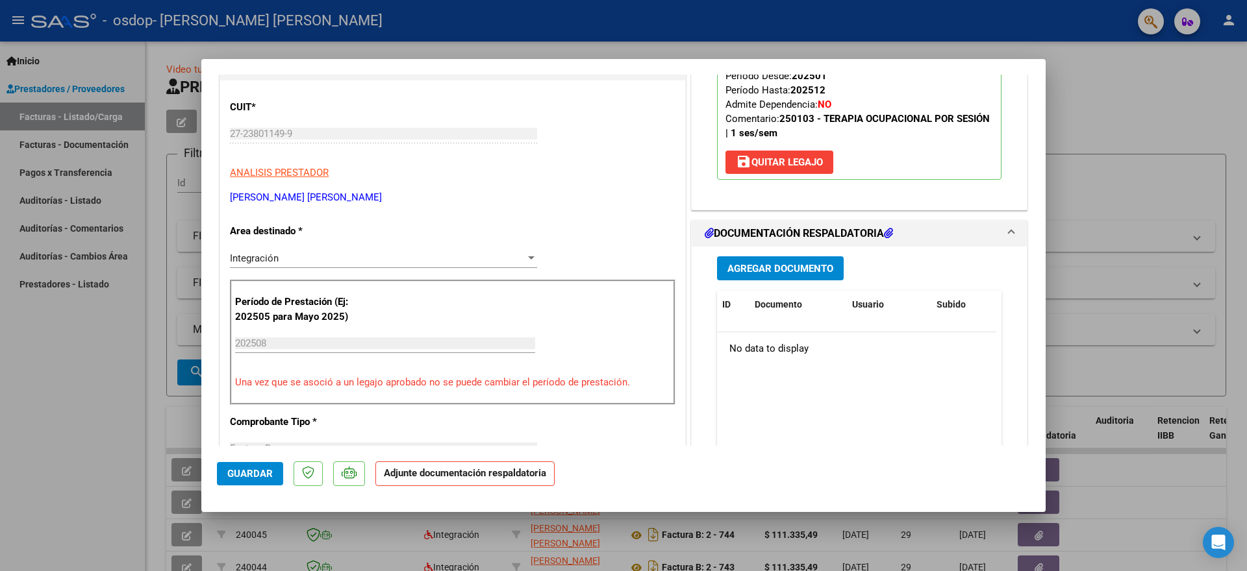
click at [784, 268] on span "Agregar Documento" at bounding box center [780, 269] width 106 height 12
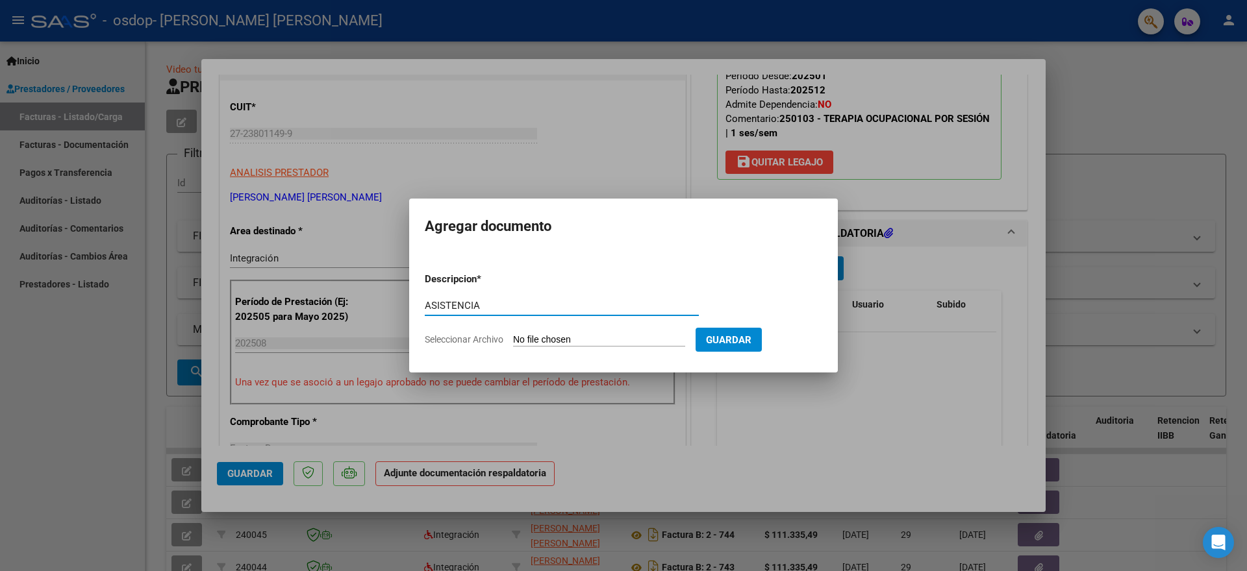
type input "ASISTENCIA"
click at [573, 338] on input "Seleccionar Archivo" at bounding box center [599, 340] width 172 height 12
type input "C:\fakepath\ASISTENCIA AGOSTO20250905_22174164.pdf"
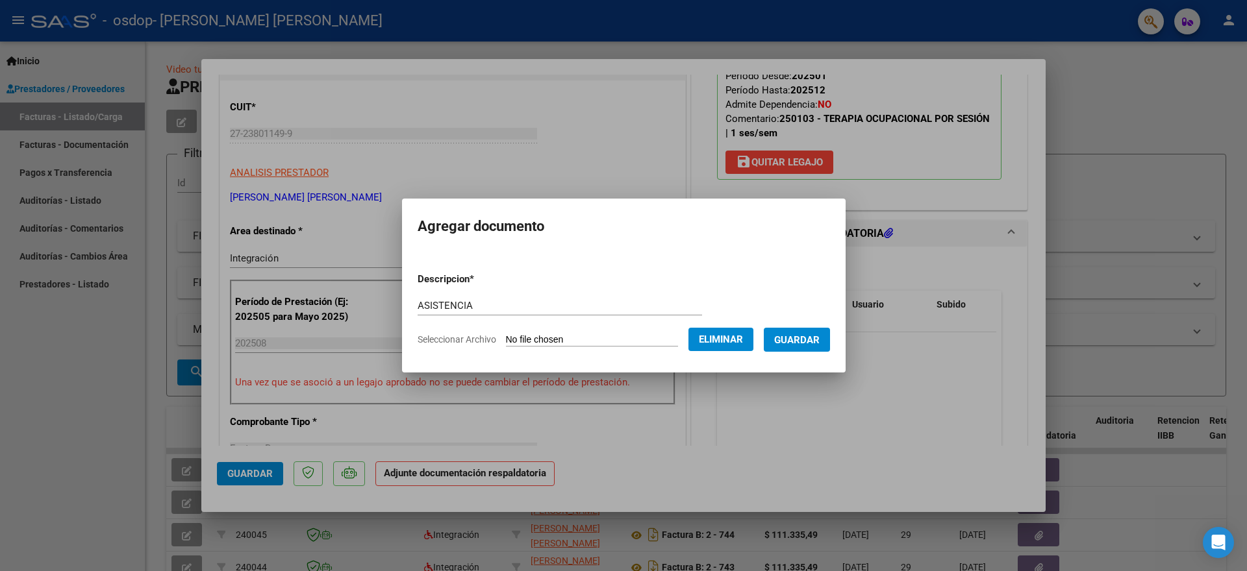
click at [782, 339] on span "Guardar" at bounding box center [796, 340] width 45 height 12
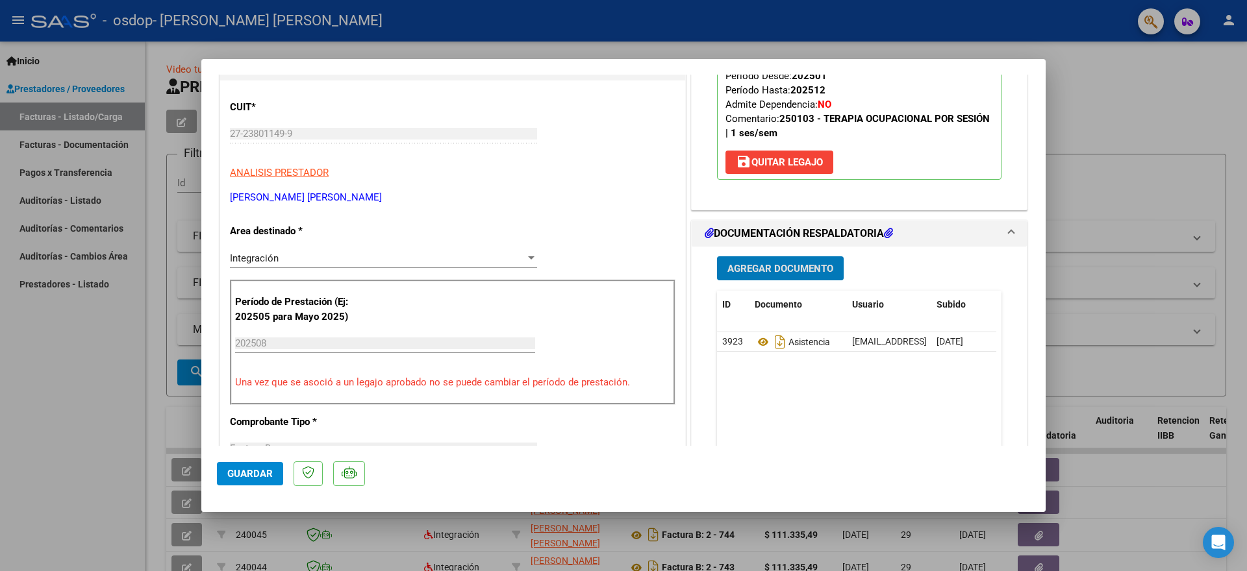
click at [1141, 110] on div at bounding box center [623, 285] width 1247 height 571
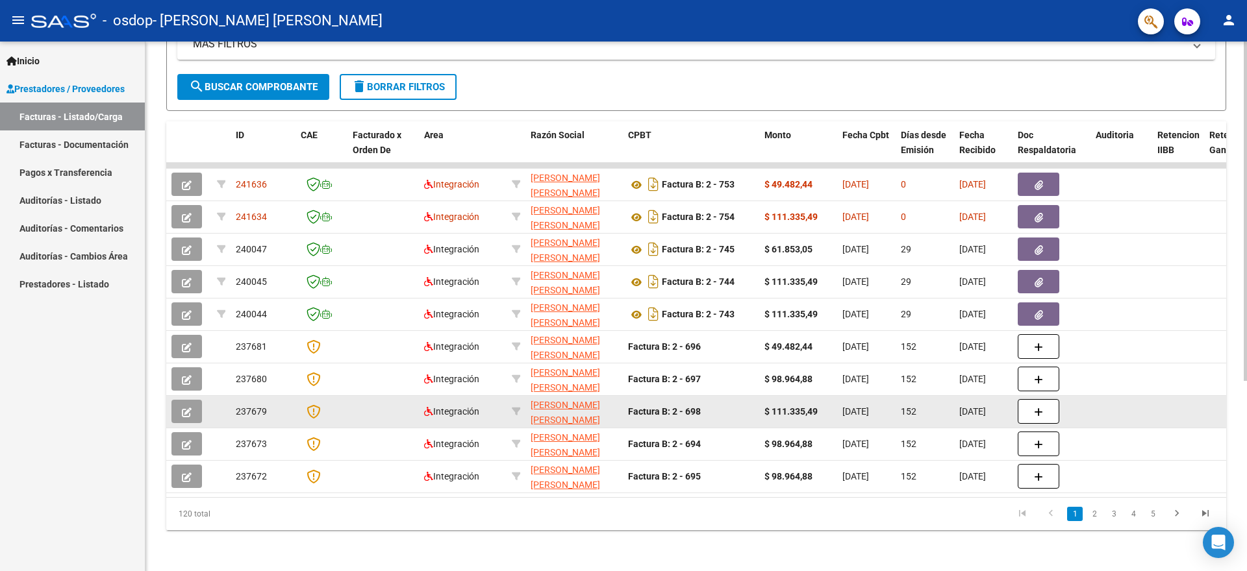
scroll to position [297, 0]
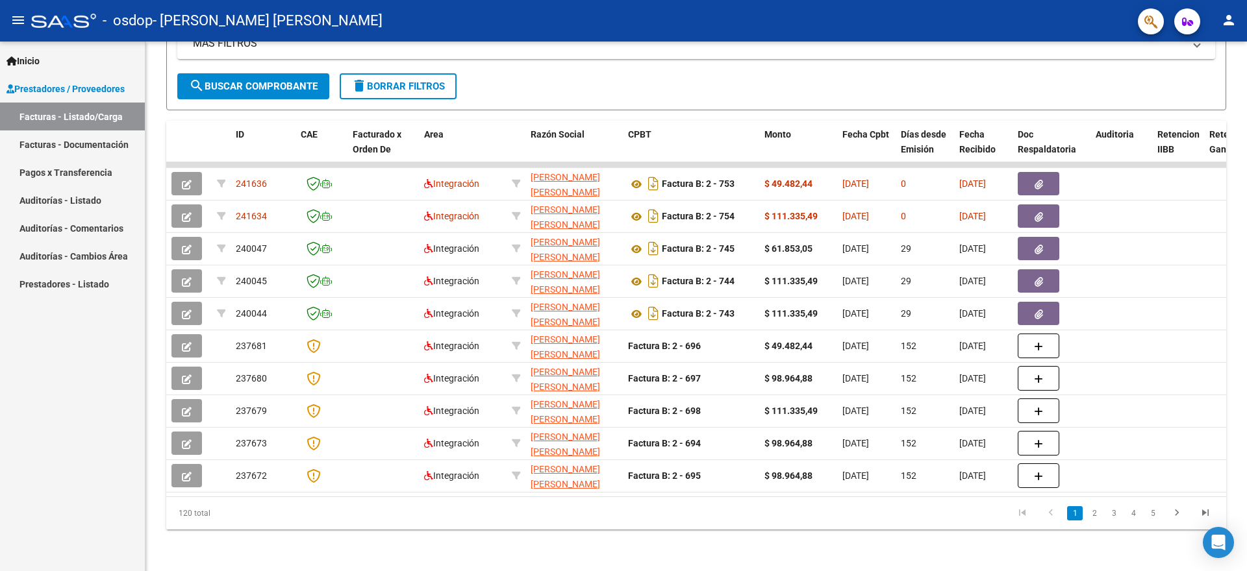
click at [44, 116] on link "Facturas - Listado/Carga" at bounding box center [72, 117] width 145 height 28
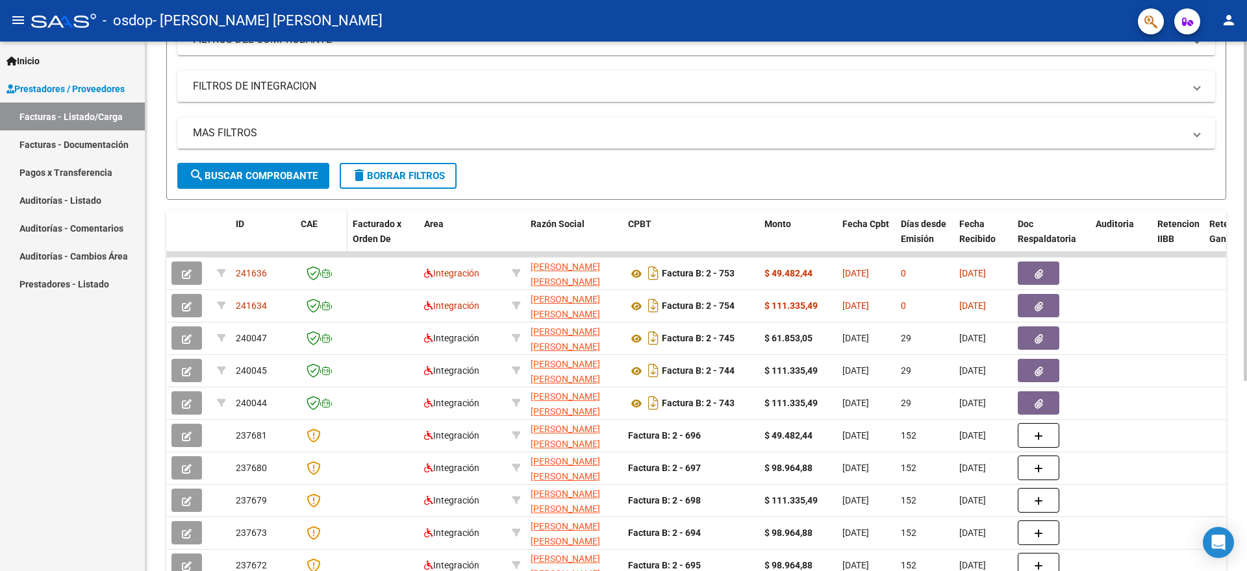
scroll to position [0, 0]
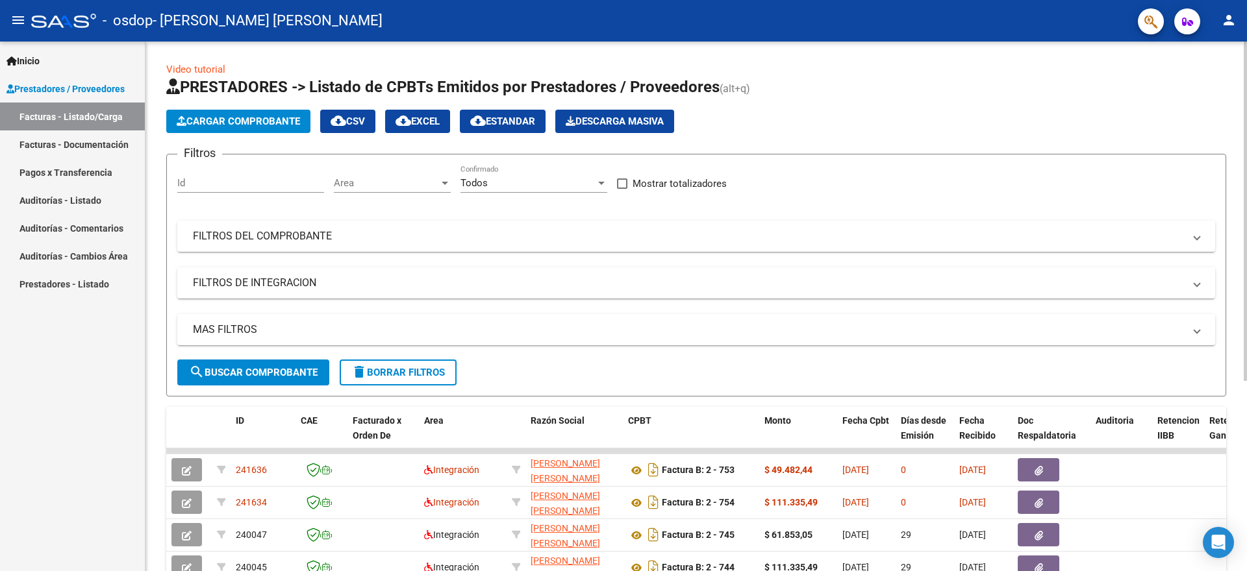
click at [212, 118] on span "Cargar Comprobante" at bounding box center [238, 122] width 123 height 12
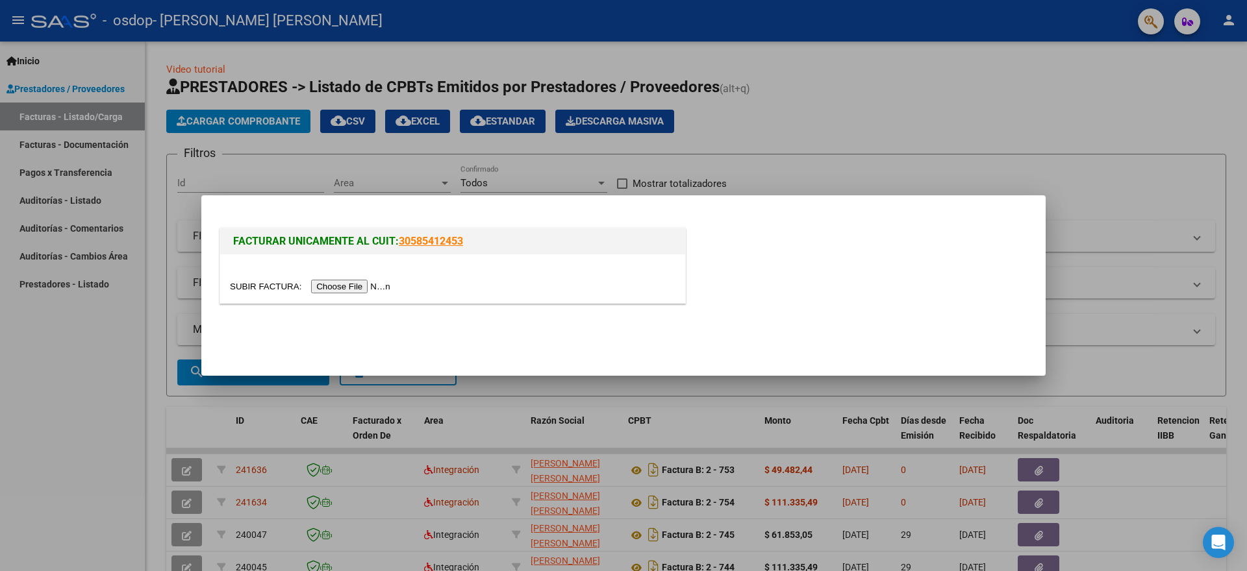
click at [354, 288] on input "file" at bounding box center [312, 287] width 164 height 14
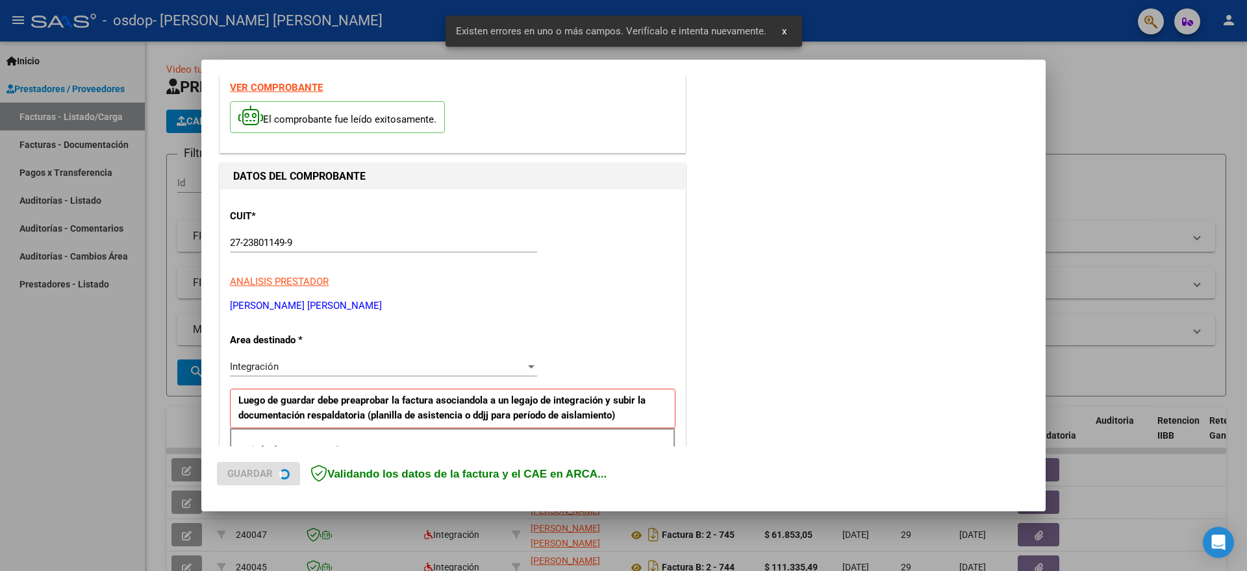
scroll to position [242, 0]
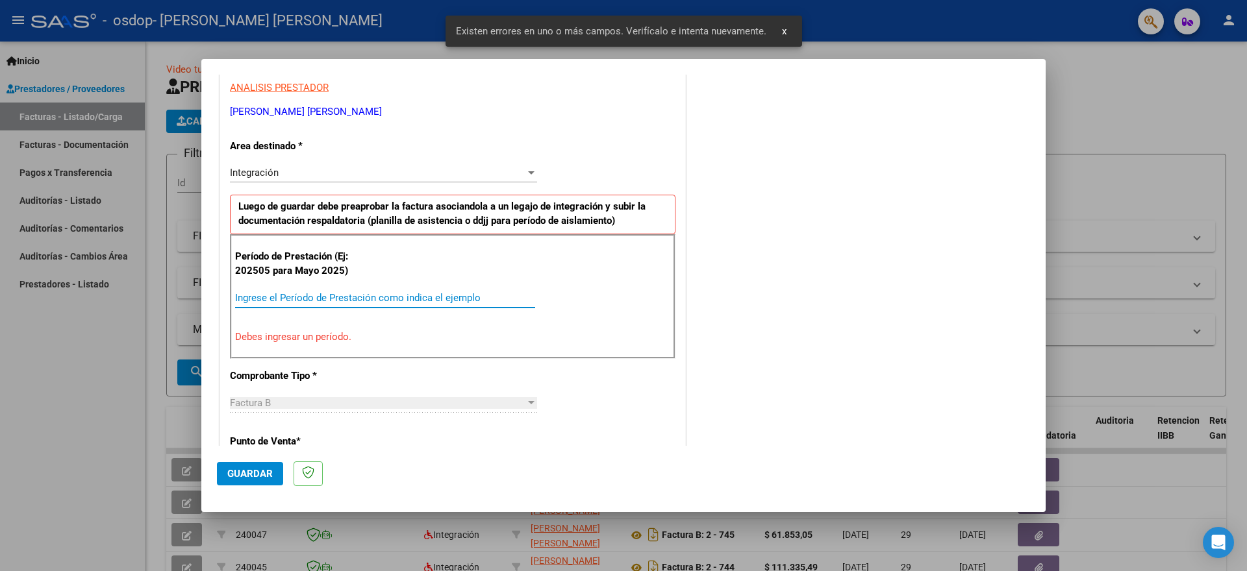
click at [264, 301] on input "Ingrese el Período de Prestación como indica el ejemplo" at bounding box center [385, 298] width 300 height 12
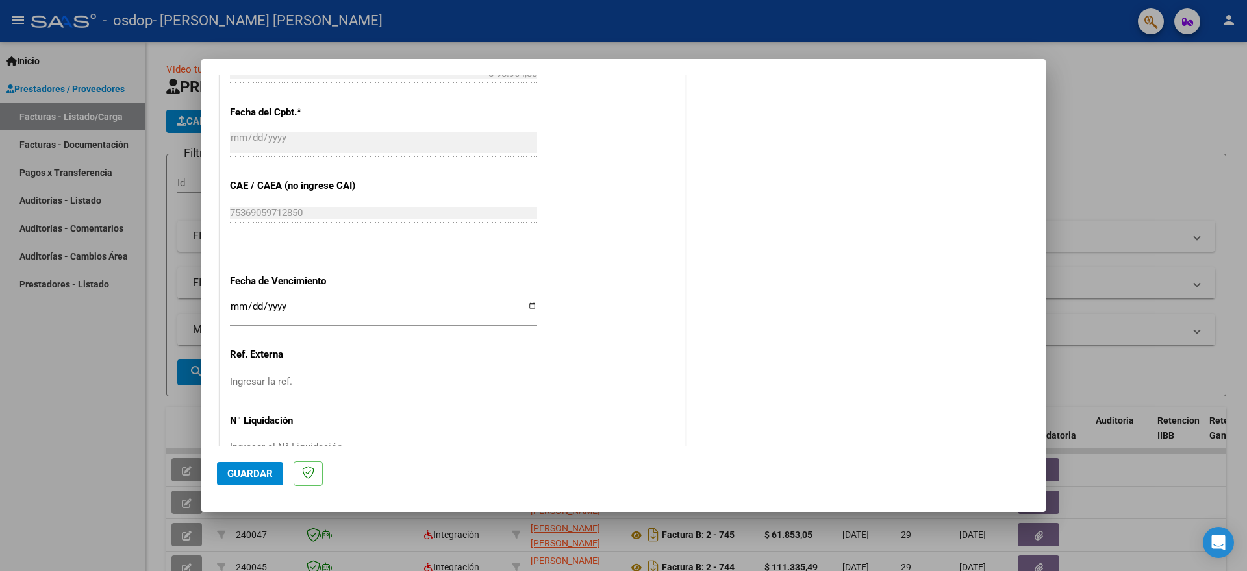
scroll to position [755, 0]
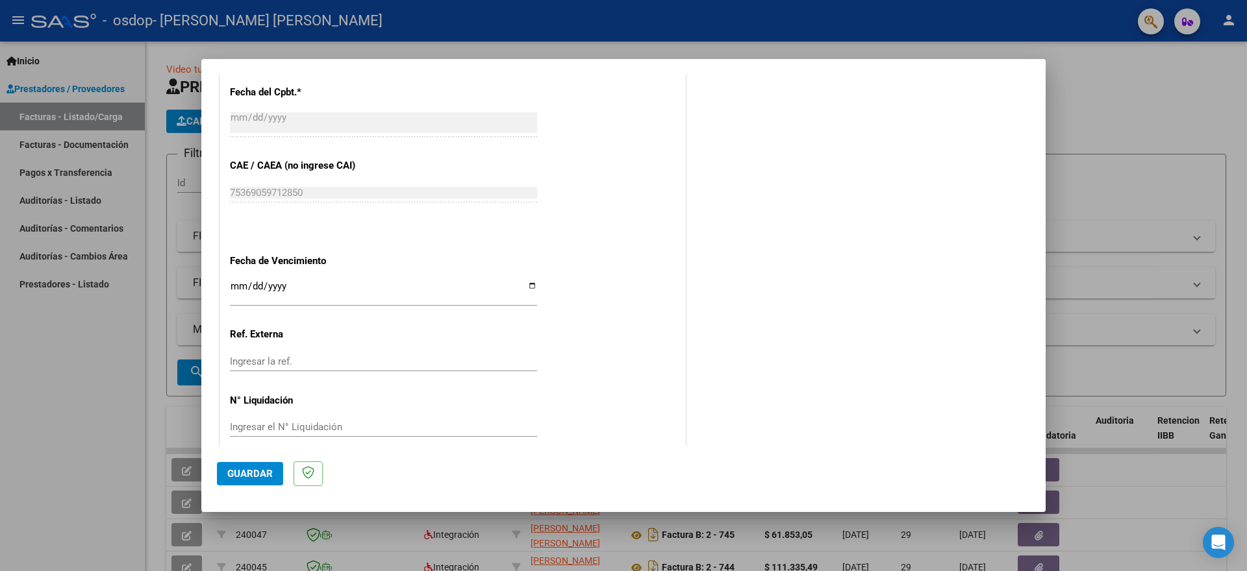
type input "202508"
click at [249, 475] on span "Guardar" at bounding box center [249, 474] width 45 height 12
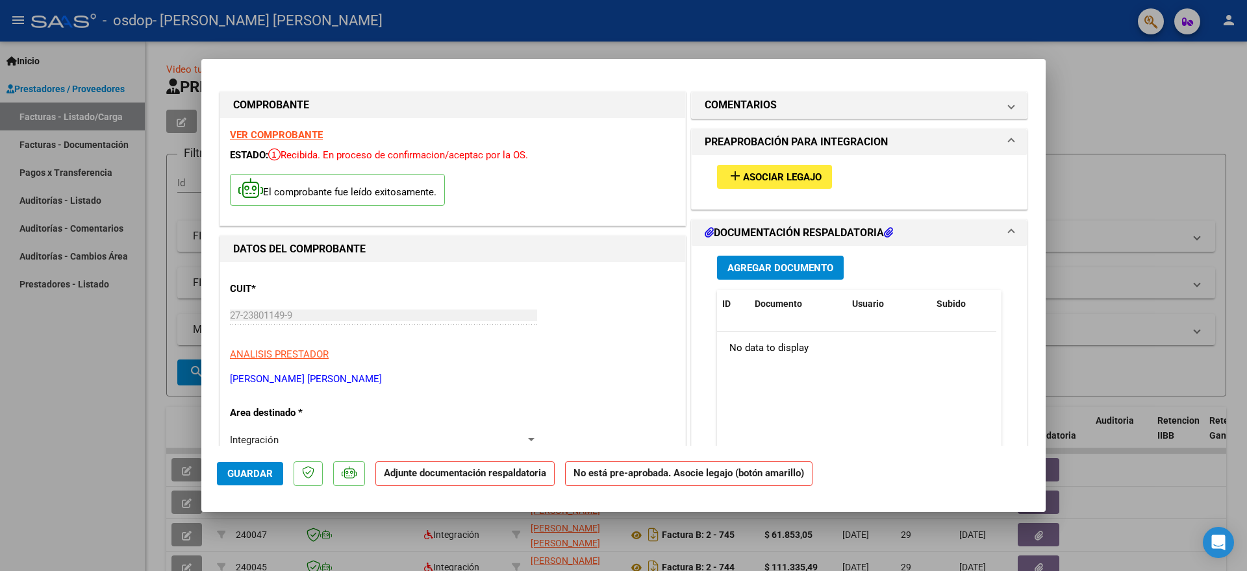
click at [769, 176] on span "Asociar Legajo" at bounding box center [782, 177] width 79 height 12
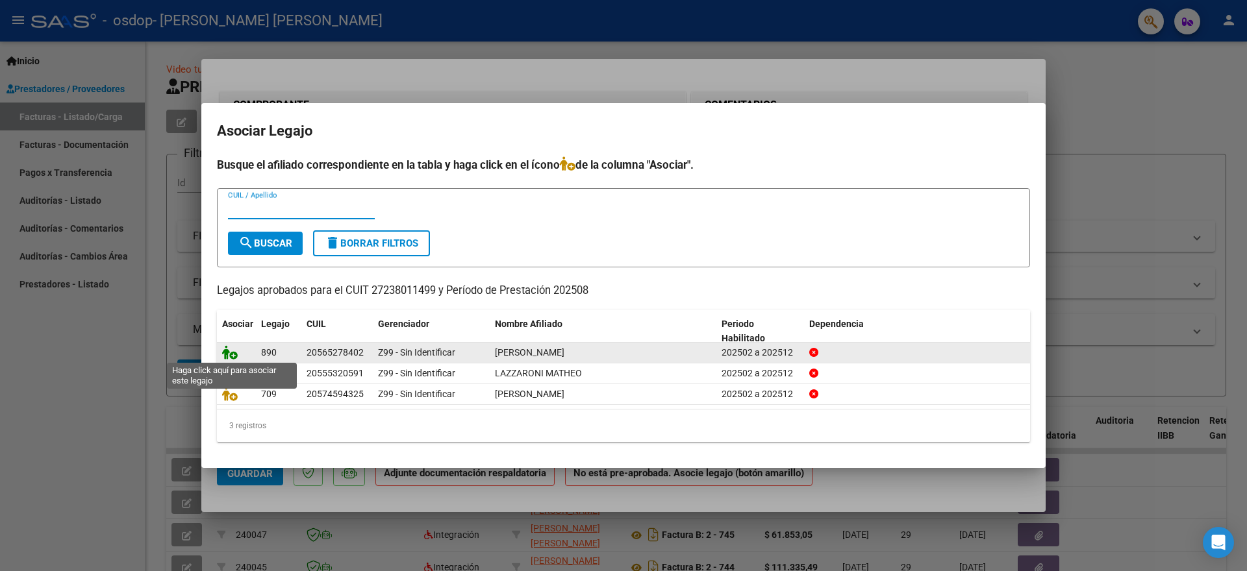
click at [225, 351] on icon at bounding box center [230, 352] width 16 height 14
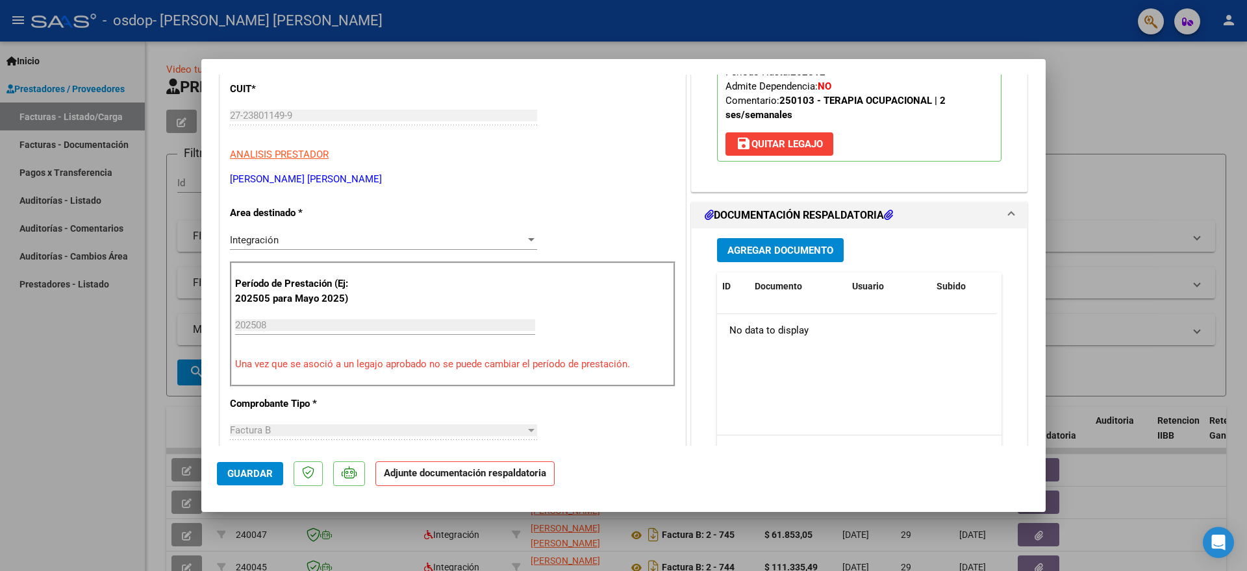
scroll to position [195, 0]
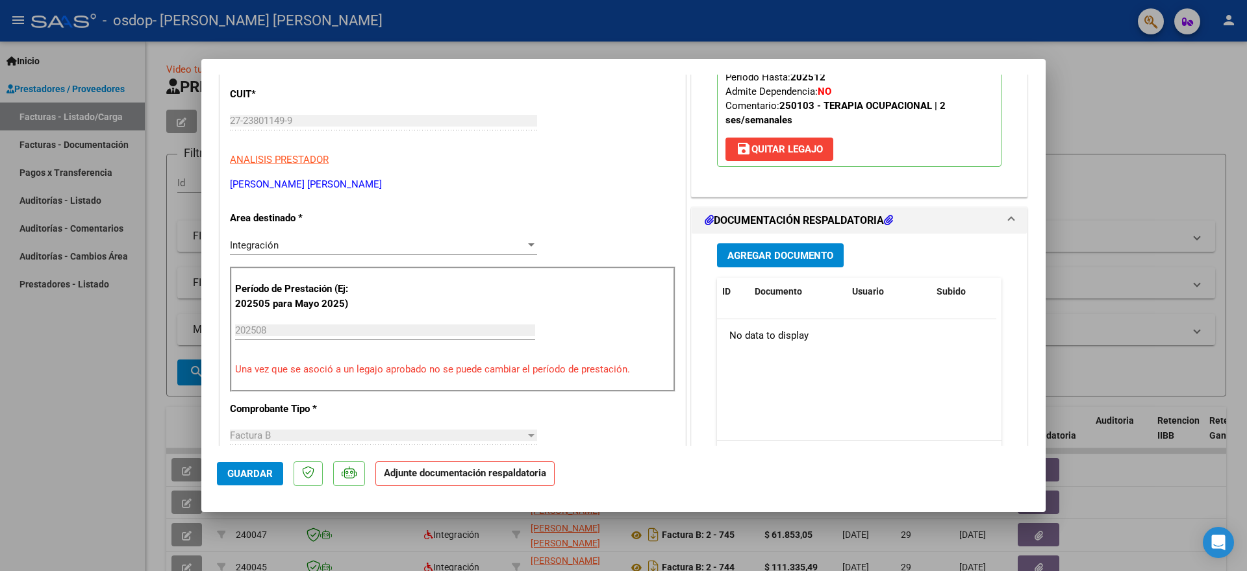
click at [766, 219] on h1 "DOCUMENTACIÓN RESPALDATORIA" at bounding box center [798, 221] width 188 height 16
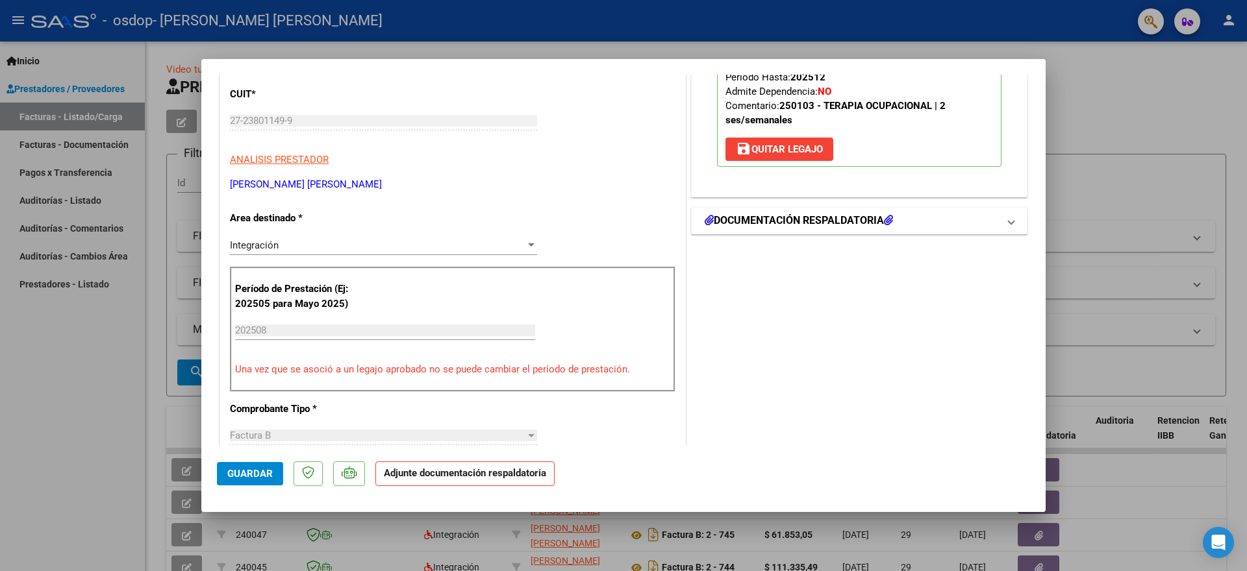
click at [756, 216] on h1 "DOCUMENTACIÓN RESPALDATORIA" at bounding box center [798, 221] width 188 height 16
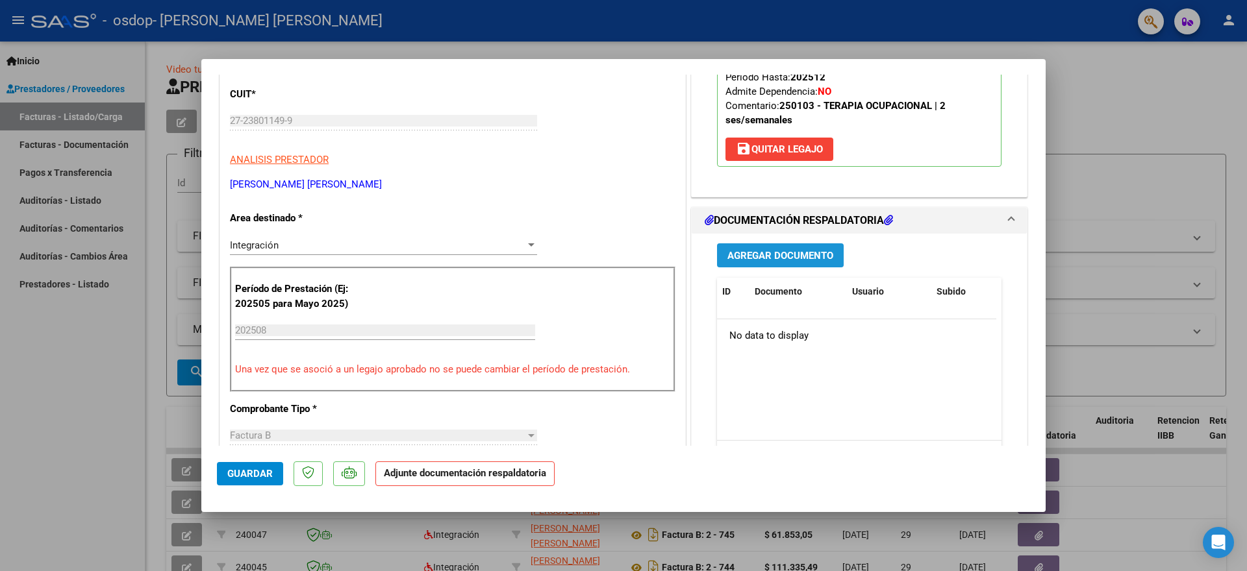
click at [751, 255] on span "Agregar Documento" at bounding box center [780, 256] width 106 height 12
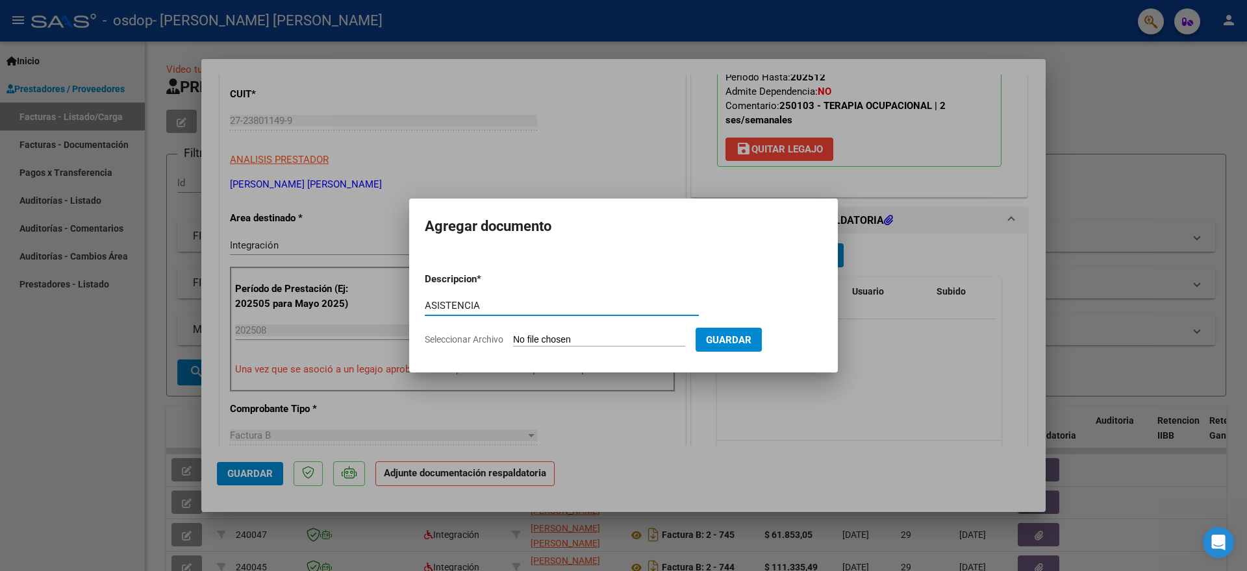
type input "ASISTENCIA"
click at [586, 341] on input "Seleccionar Archivo" at bounding box center [599, 340] width 172 height 12
type input "C:\fakepath\ASISTENCIA AGOSTO20250905_22200515.pdf"
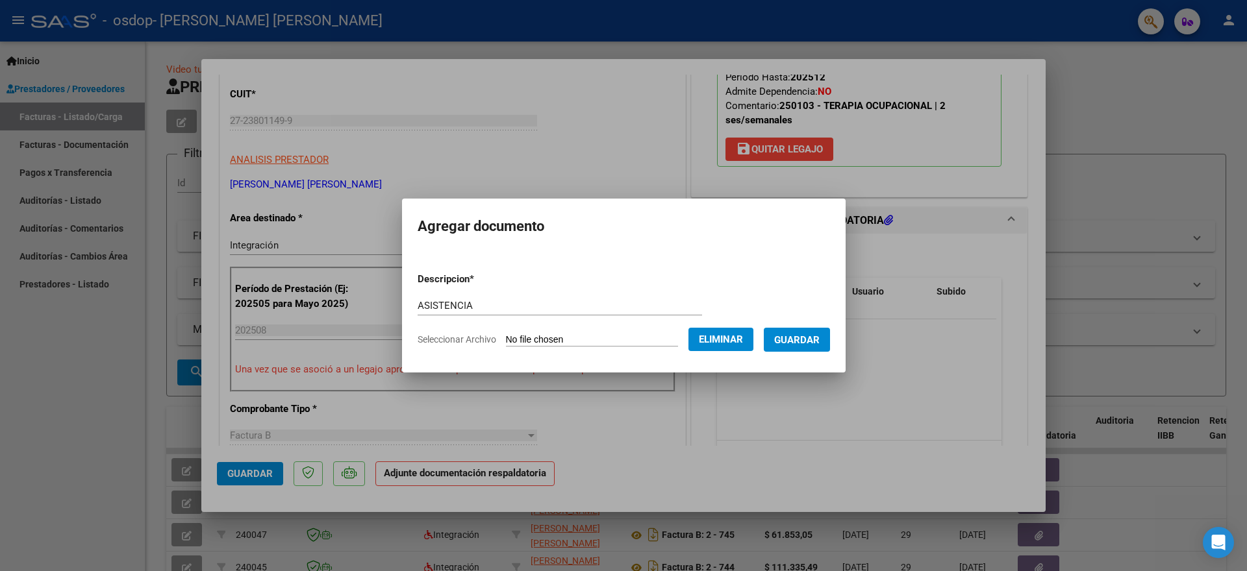
click at [786, 338] on span "Guardar" at bounding box center [796, 340] width 45 height 12
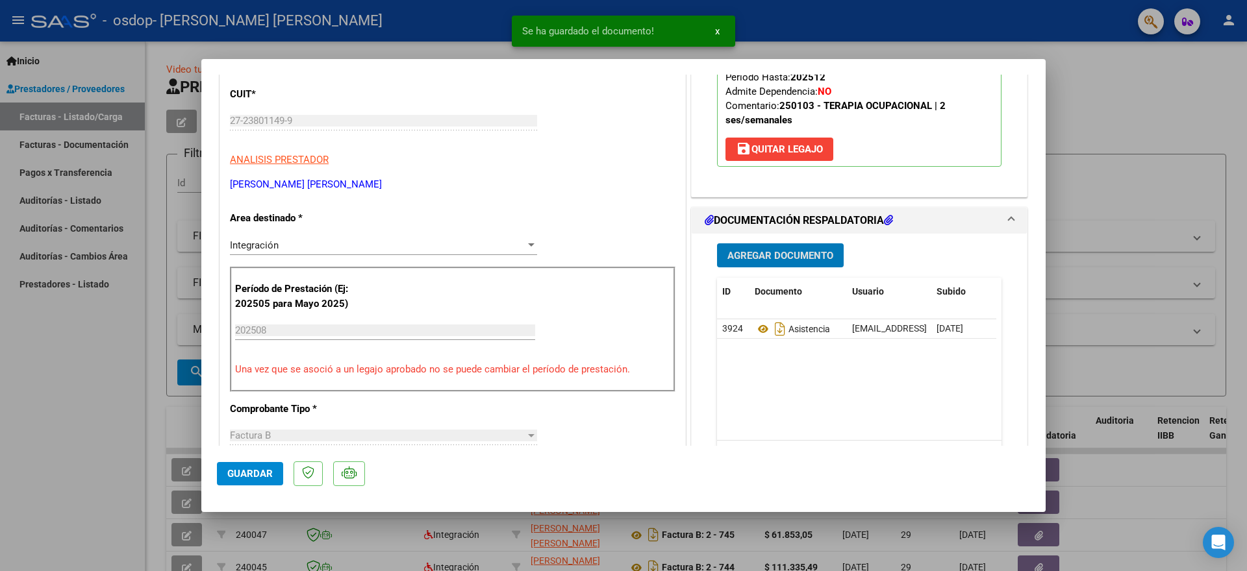
click at [1140, 109] on div at bounding box center [623, 285] width 1247 height 571
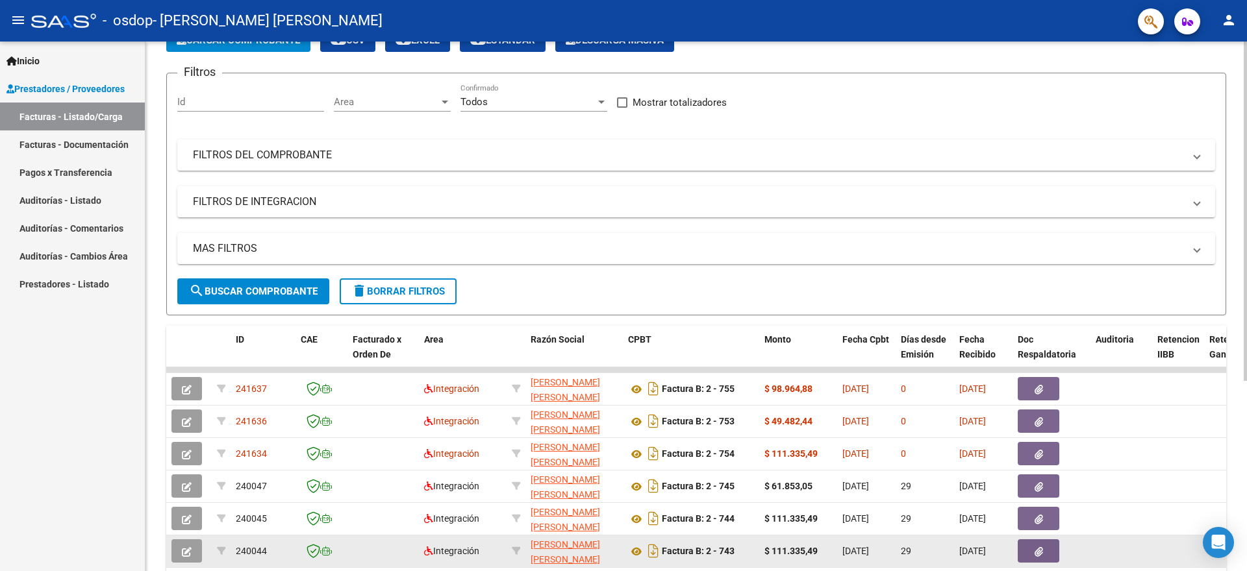
scroll to position [130, 0]
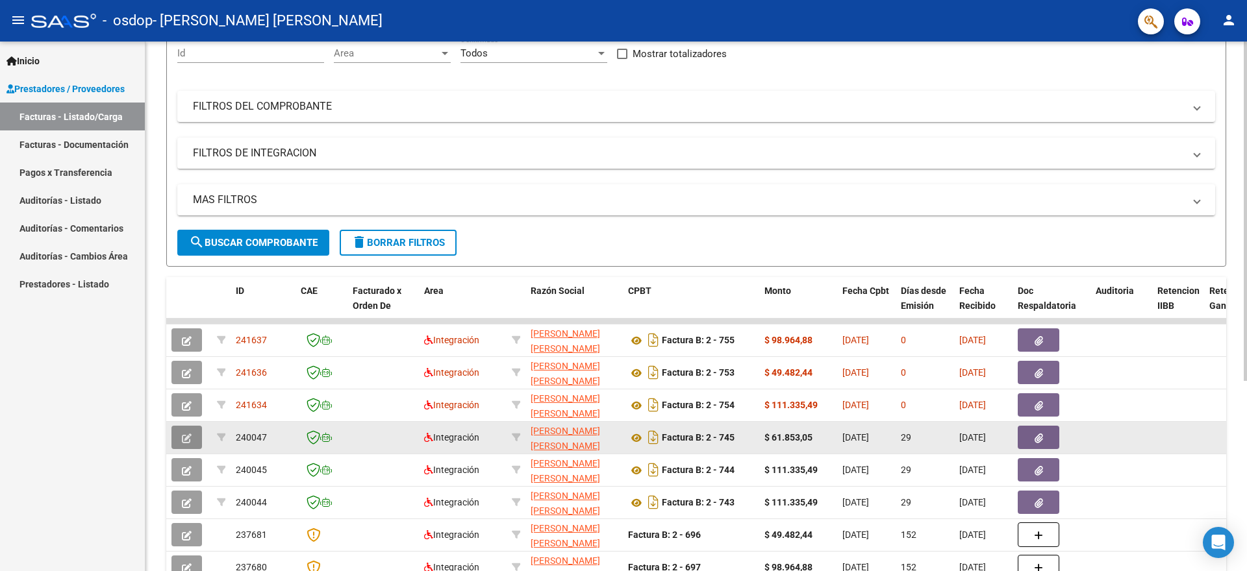
click at [185, 438] on icon "button" at bounding box center [187, 439] width 10 height 10
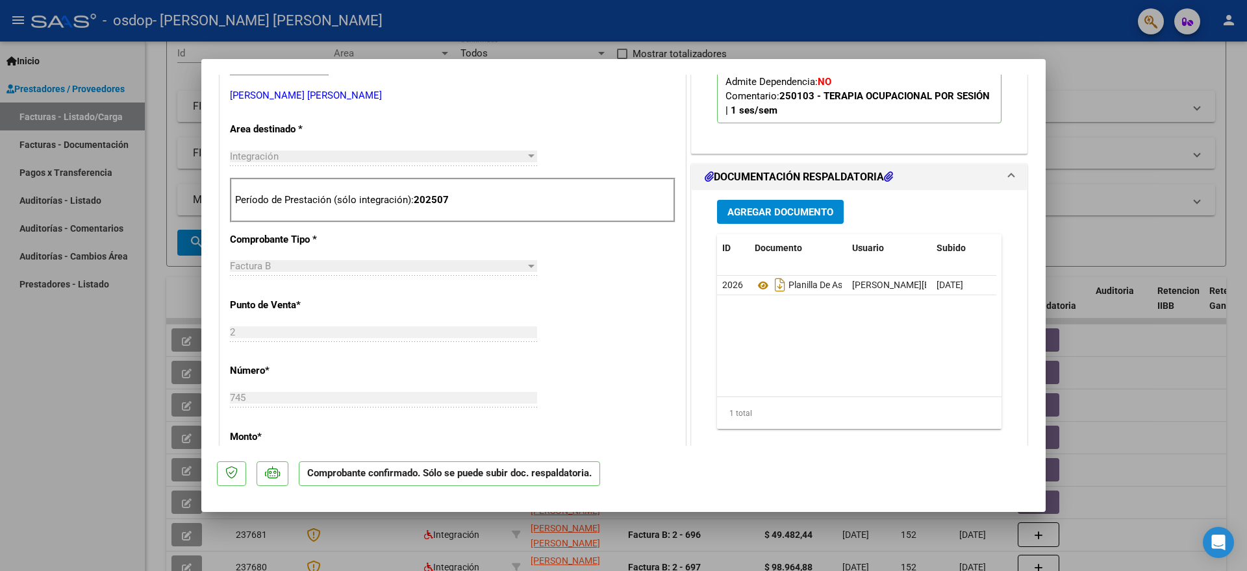
scroll to position [519, 0]
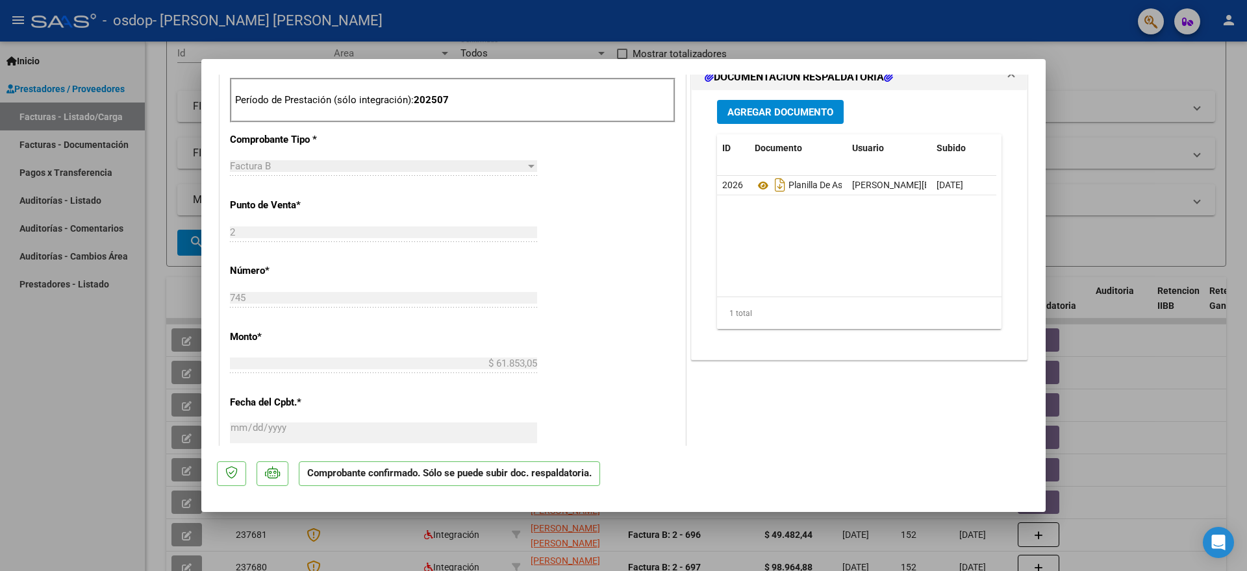
click at [1133, 72] on div at bounding box center [623, 285] width 1247 height 571
type input "$ 0,00"
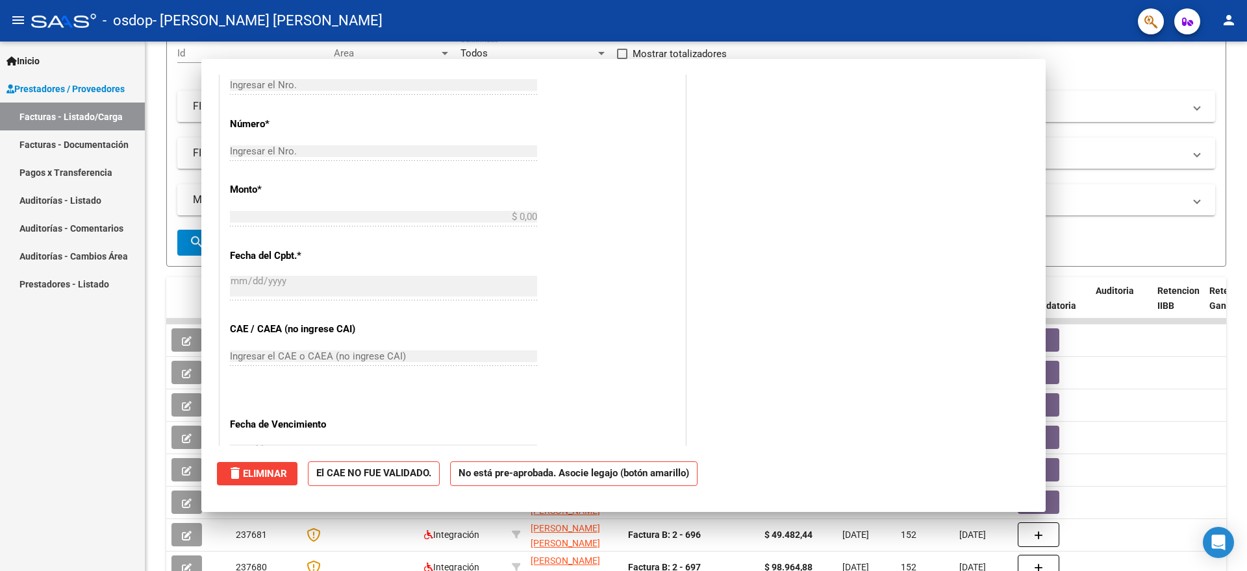
scroll to position [326, 0]
